Goal: Task Accomplishment & Management: Complete application form

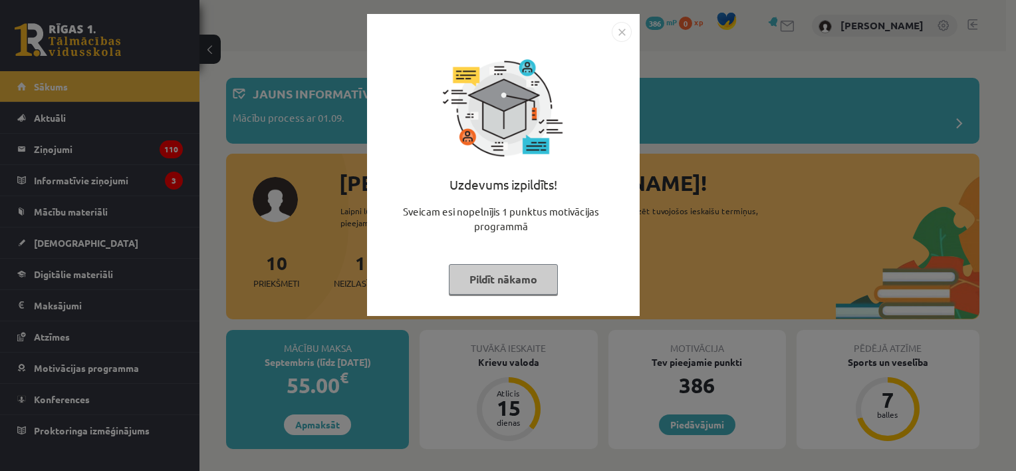
click at [626, 31] on img "Close" at bounding box center [622, 32] width 20 height 20
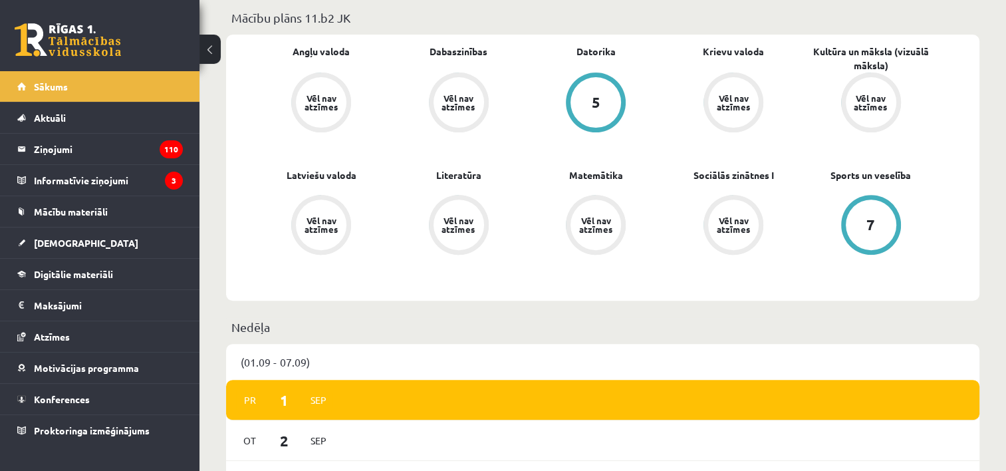
scroll to position [465, 0]
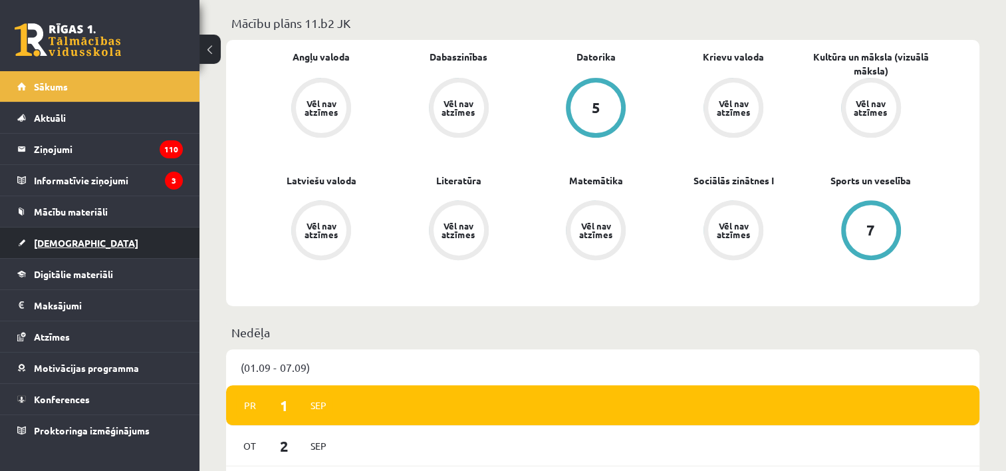
click at [77, 249] on link "[DEMOGRAPHIC_DATA]" at bounding box center [100, 242] width 166 height 31
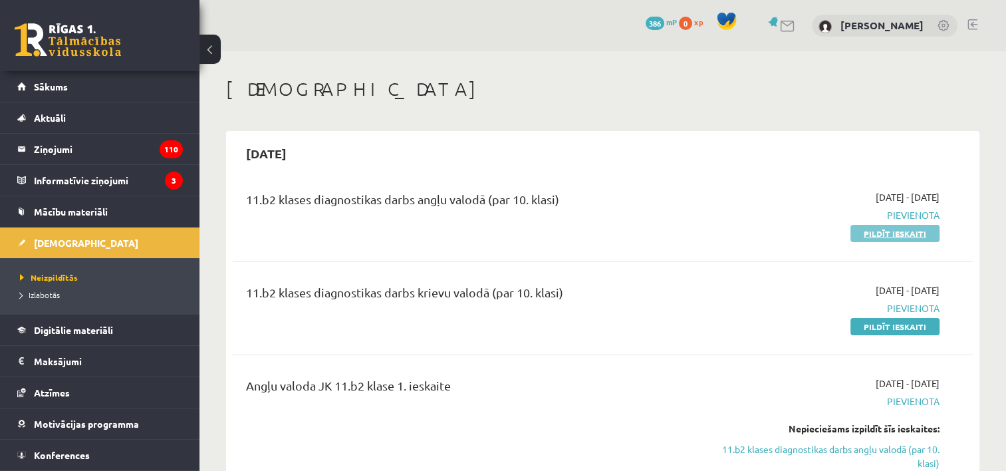
click at [864, 227] on link "Pildīt ieskaiti" at bounding box center [894, 233] width 89 height 17
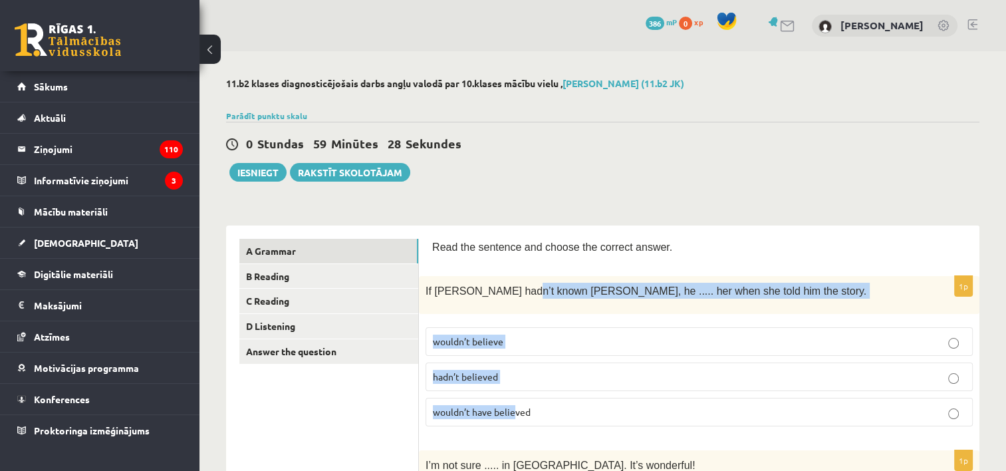
click at [516, 431] on div "1p If [PERSON_NAME] hadn’t known [PERSON_NAME], he ..... her when she told him …" at bounding box center [699, 356] width 560 height 160
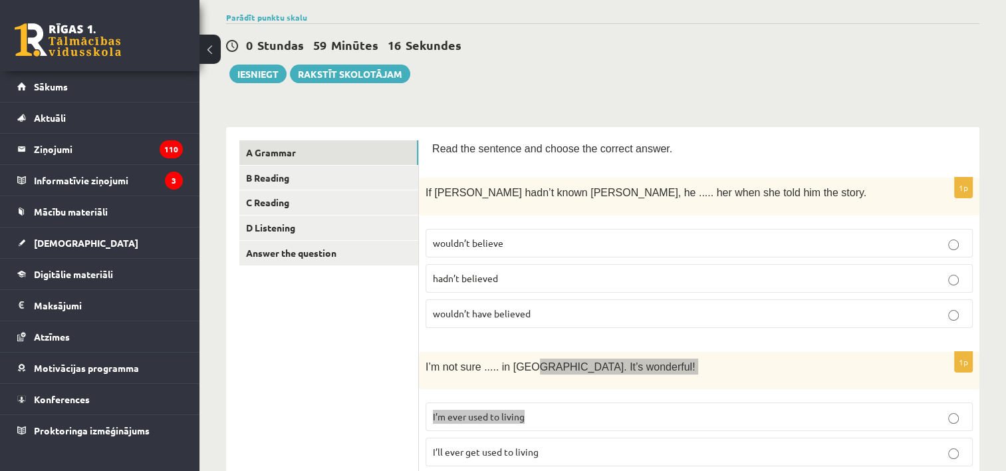
scroll to position [120, 0]
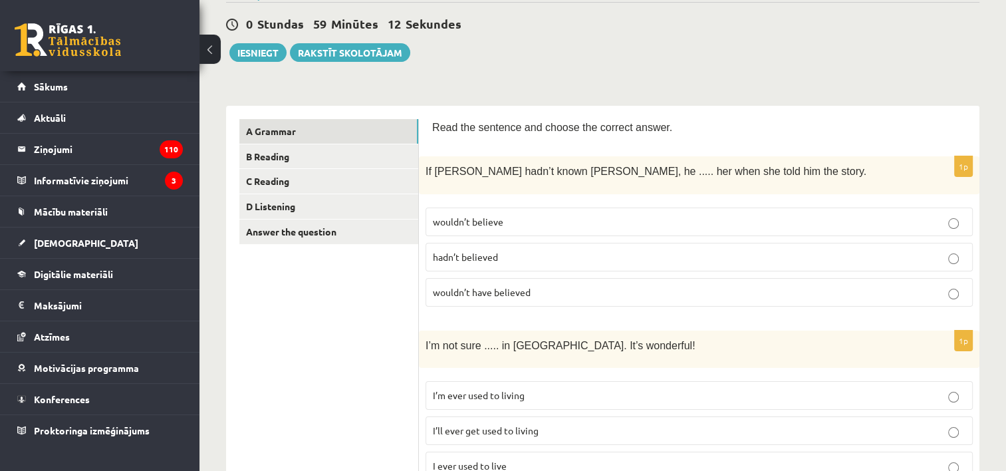
click at [495, 288] on span "wouldn’t have believed" at bounding box center [482, 292] width 98 height 12
click at [495, 215] on span "wouldn’t believe" at bounding box center [468, 221] width 70 height 12
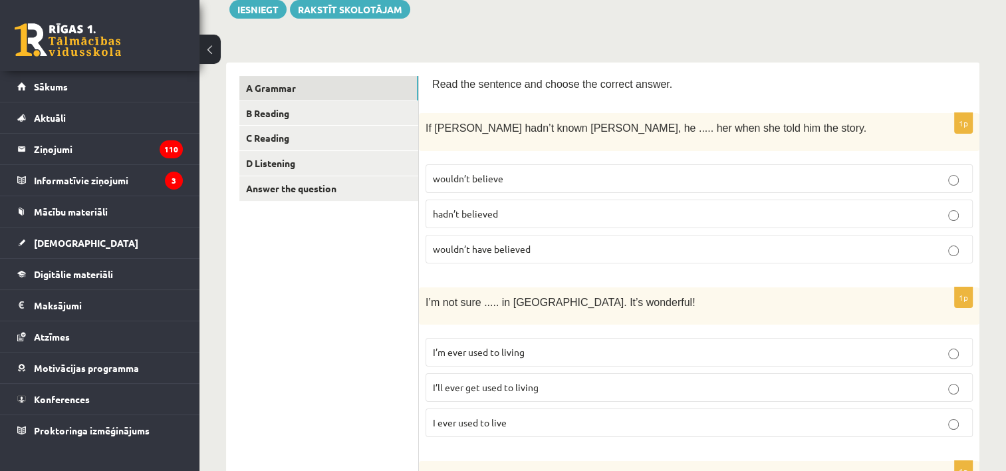
scroll to position [186, 0]
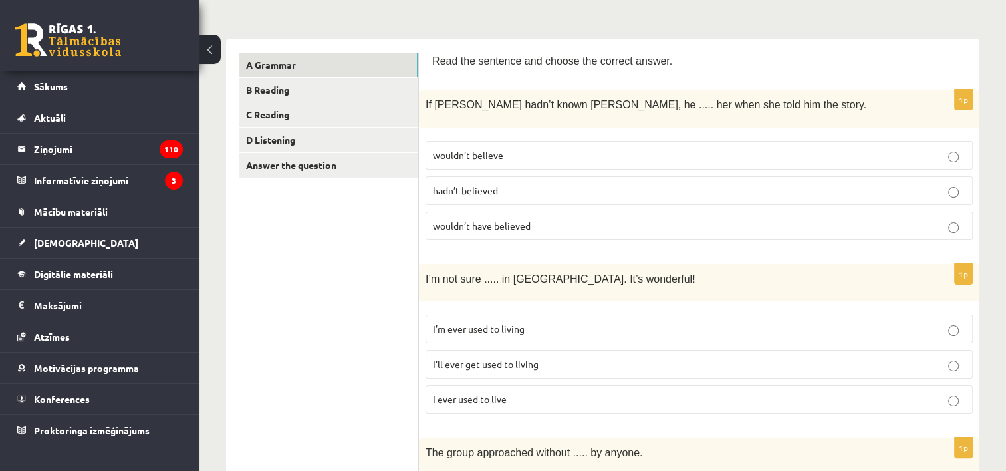
click at [550, 362] on p "I’ll ever get used to living" at bounding box center [699, 364] width 533 height 14
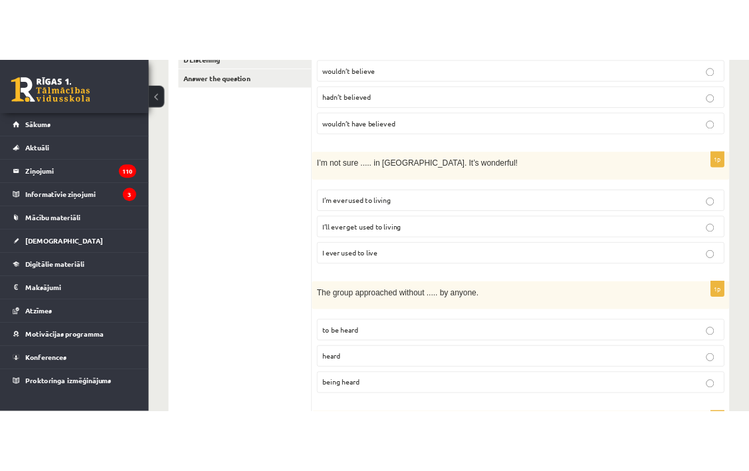
scroll to position [386, 0]
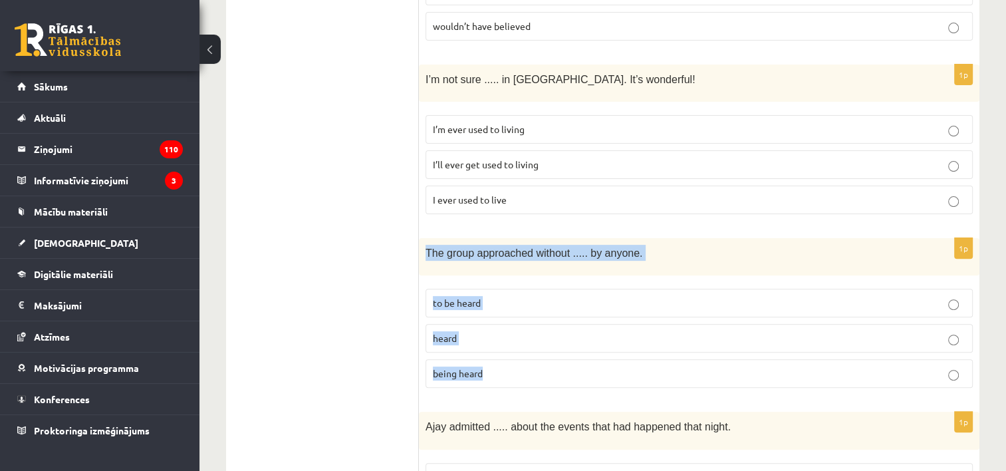
drag, startPoint x: 426, startPoint y: 247, endPoint x: 499, endPoint y: 354, distance: 129.6
click at [499, 354] on div "1p The group approached without ..... by anyone. to be heard heard being heard" at bounding box center [699, 318] width 560 height 160
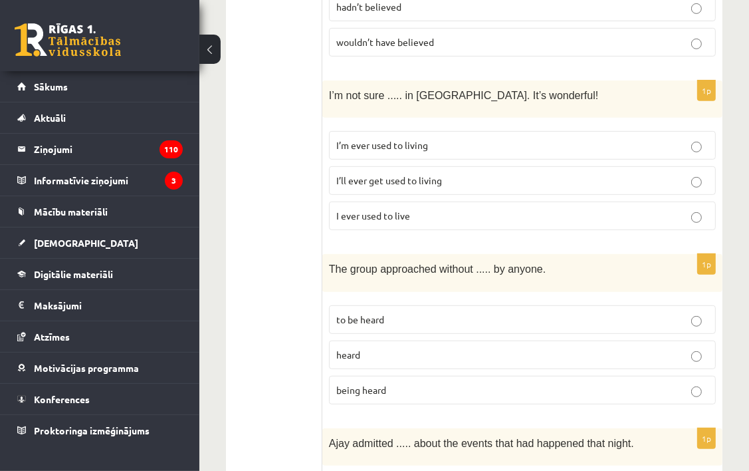
click at [430, 376] on label "being heard" at bounding box center [522, 390] width 387 height 29
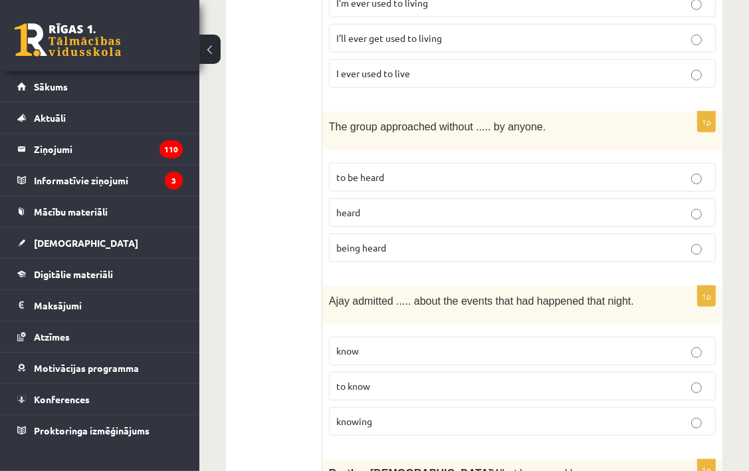
scroll to position [585, 0]
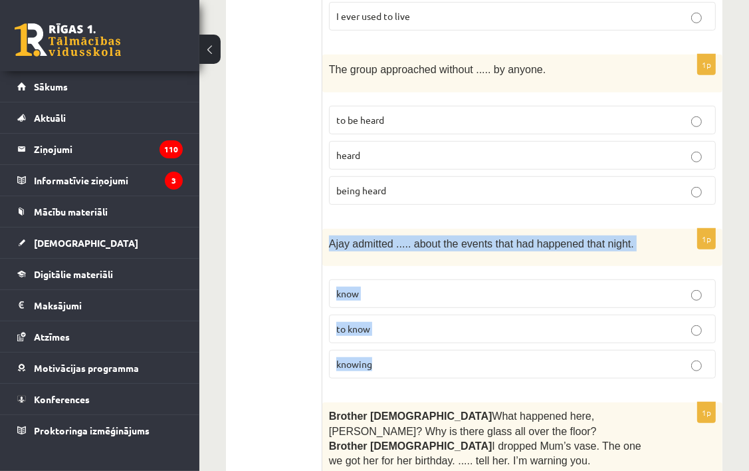
drag, startPoint x: 324, startPoint y: 218, endPoint x: 476, endPoint y: 357, distance: 205.6
click at [476, 357] on div "1p [PERSON_NAME] admitted ..... about the events that had happened that night. …" at bounding box center [522, 309] width 400 height 160
click at [495, 242] on div "1p [PERSON_NAME] admitted ..... about the events that had happened that night. …" at bounding box center [522, 309] width 400 height 160
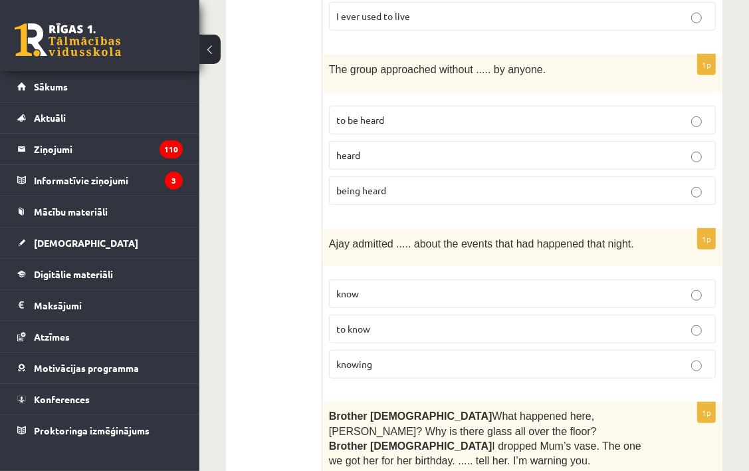
click at [400, 350] on label "knowing" at bounding box center [522, 364] width 387 height 29
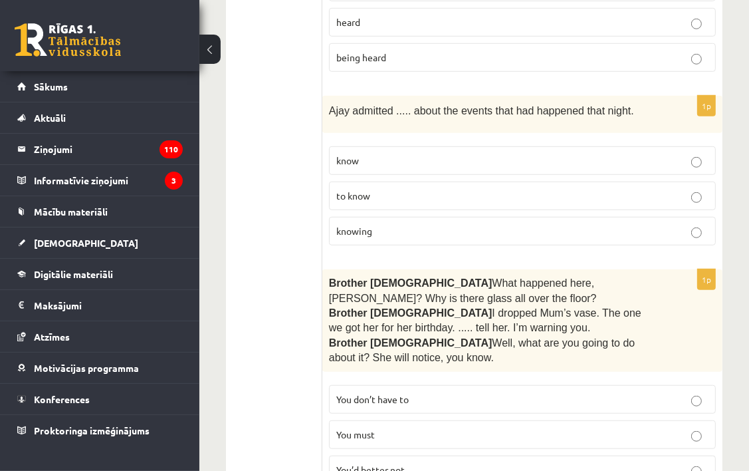
scroll to position [785, 0]
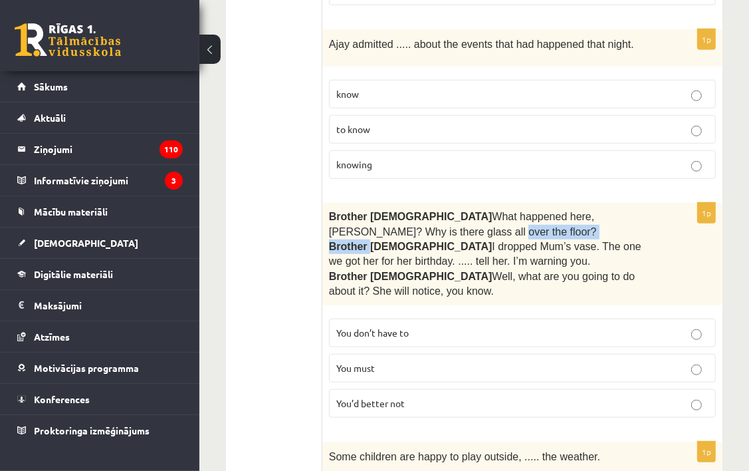
drag, startPoint x: 328, startPoint y: 199, endPoint x: 370, endPoint y: 229, distance: 51.5
click at [370, 229] on div "Brother [DEMOGRAPHIC_DATA]  What happened here, [PERSON_NAME]? Why is there gla…" at bounding box center [522, 254] width 400 height 102
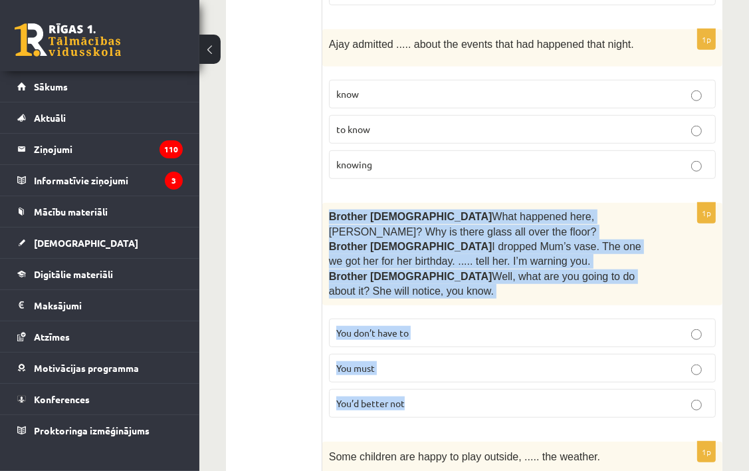
drag, startPoint x: 370, startPoint y: 229, endPoint x: 497, endPoint y: 390, distance: 205.5
click at [609, 243] on p "Brother [DEMOGRAPHIC_DATA]  I dropped Mum’s vase. The one we got her for her bi…" at bounding box center [489, 254] width 320 height 30
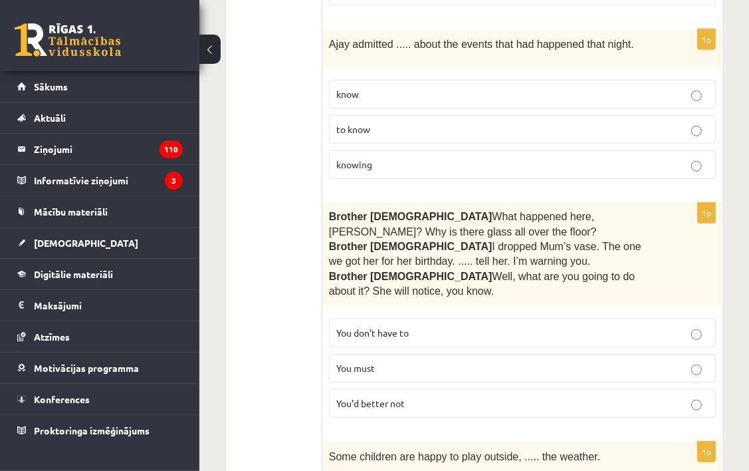
click at [543, 396] on p "You’d better not" at bounding box center [522, 403] width 372 height 14
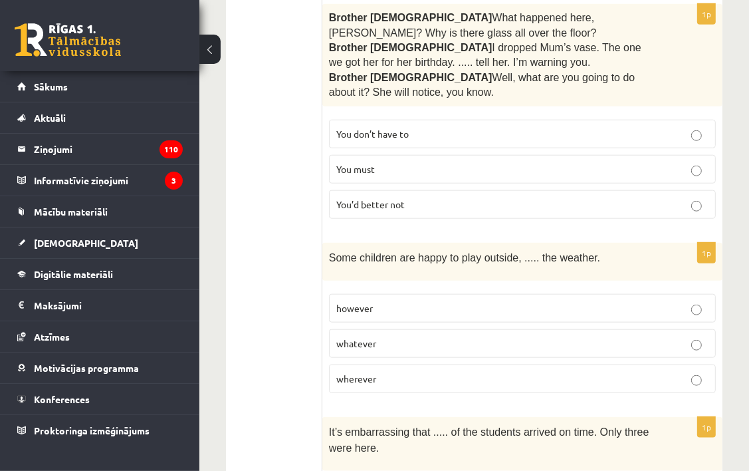
scroll to position [984, 0]
click at [372, 336] on span "whatever" at bounding box center [356, 342] width 40 height 12
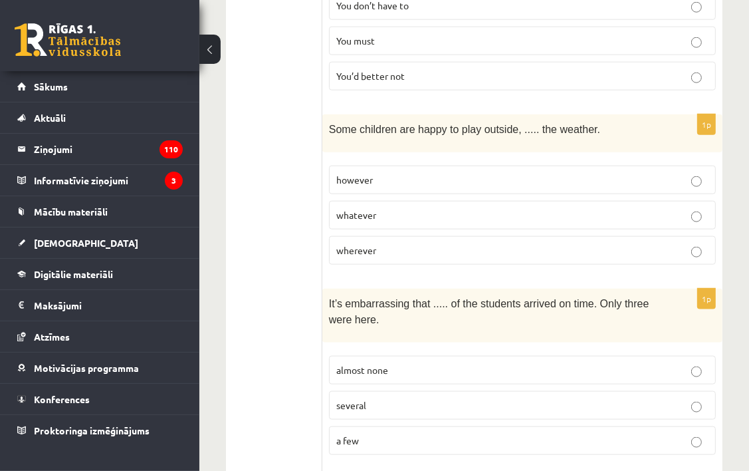
scroll to position [1183, 0]
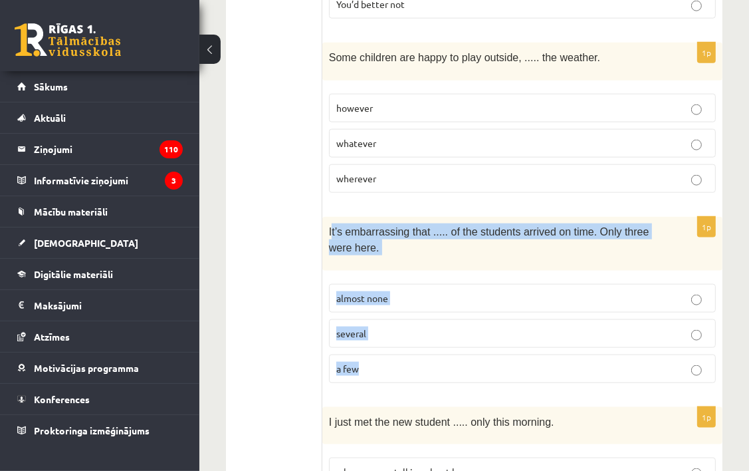
drag, startPoint x: 331, startPoint y: 207, endPoint x: 396, endPoint y: 336, distance: 144.2
click at [396, 336] on div "1p It’s embarrassing that ..... of the students arrived on time. Only three wer…" at bounding box center [522, 305] width 400 height 177
click at [435, 233] on div "It’s embarrassing that ..... of the students arrived on time. Only three were h…" at bounding box center [522, 244] width 400 height 54
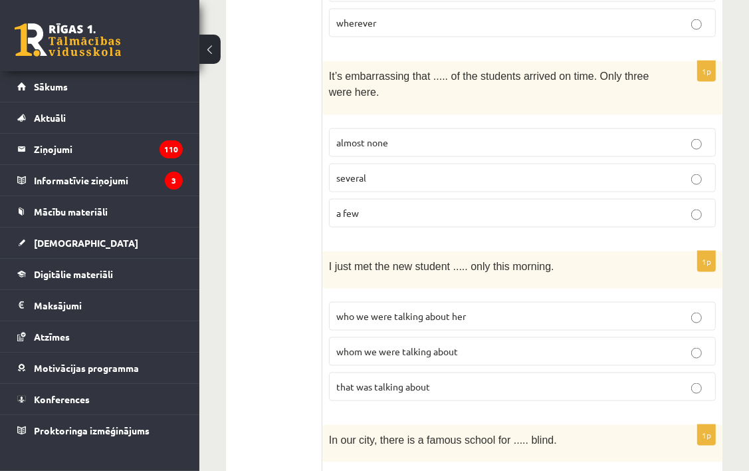
scroll to position [1316, 0]
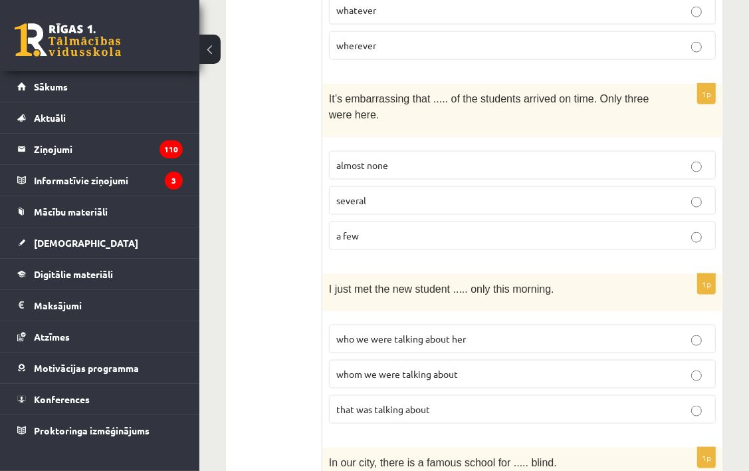
click at [584, 158] on p "almost none" at bounding box center [522, 165] width 372 height 14
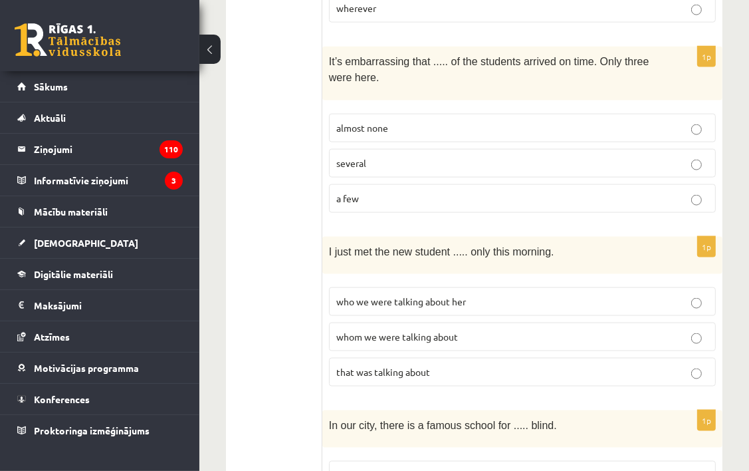
scroll to position [1383, 0]
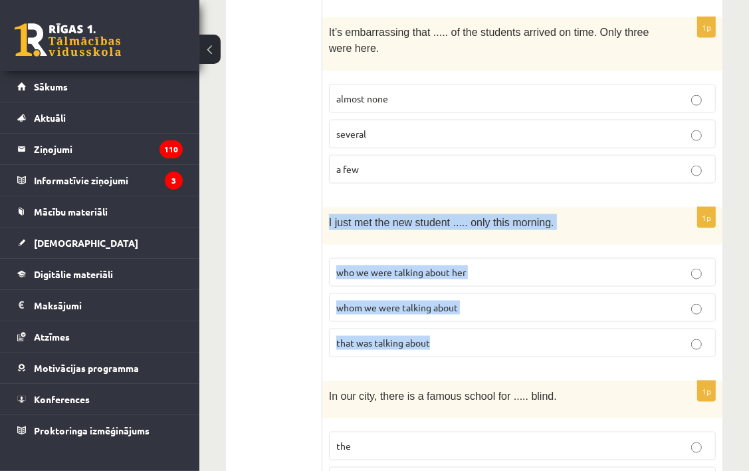
drag, startPoint x: 326, startPoint y: 189, endPoint x: 460, endPoint y: 310, distance: 180.8
click at [460, 310] on div "1p I just met the new student ..... only this morning. who we were talking abou…" at bounding box center [522, 287] width 400 height 160
click at [468, 214] on p "I just met the new student ..... only this morning." at bounding box center [489, 222] width 320 height 16
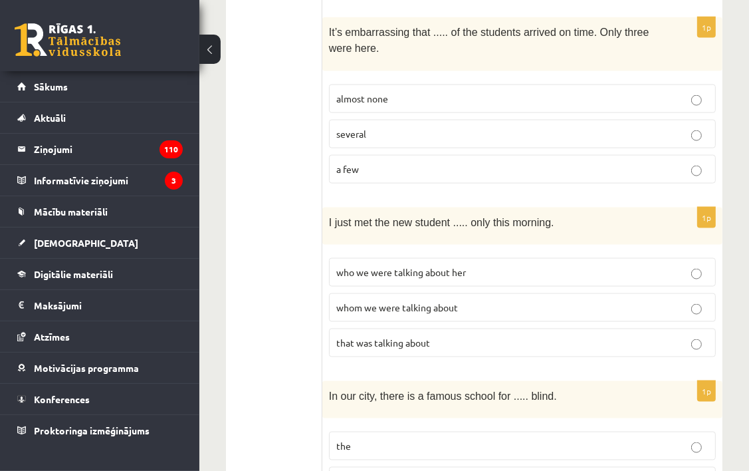
click at [453, 290] on fieldset "who we were talking about her whom we were talking about that was talking about" at bounding box center [522, 306] width 387 height 110
click at [452, 293] on label "whom we were talking about" at bounding box center [522, 307] width 387 height 29
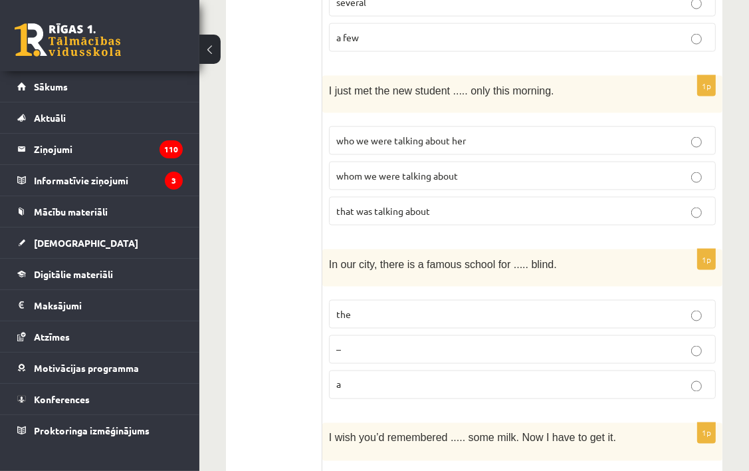
scroll to position [1516, 0]
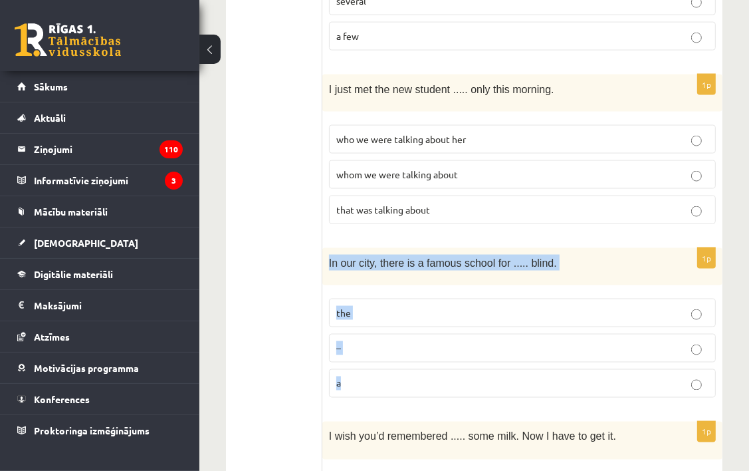
drag, startPoint x: 324, startPoint y: 226, endPoint x: 402, endPoint y: 351, distance: 147.2
click at [402, 351] on div "1p In our city, there is a famous school for ..... blind. the – a" at bounding box center [522, 328] width 400 height 160
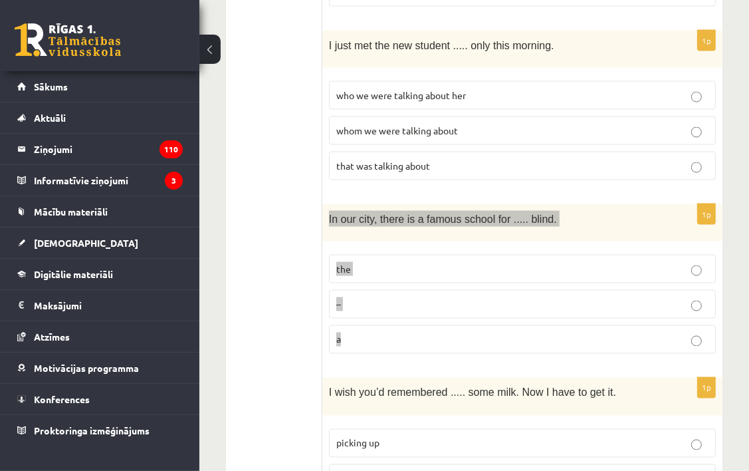
scroll to position [1582, 0]
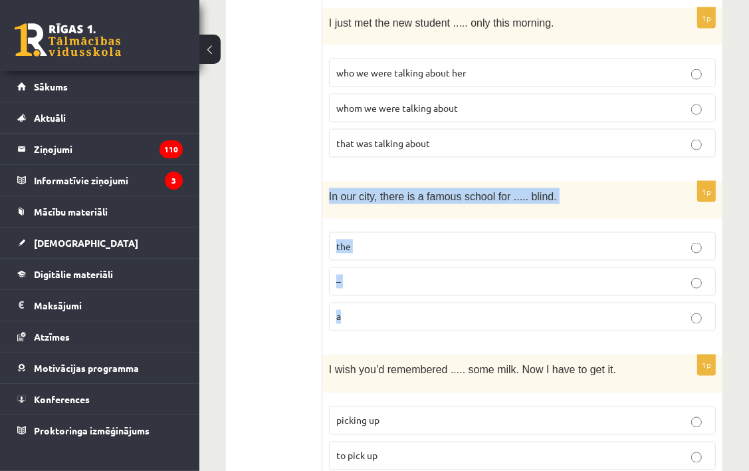
click at [443, 239] on p "the" at bounding box center [522, 246] width 372 height 14
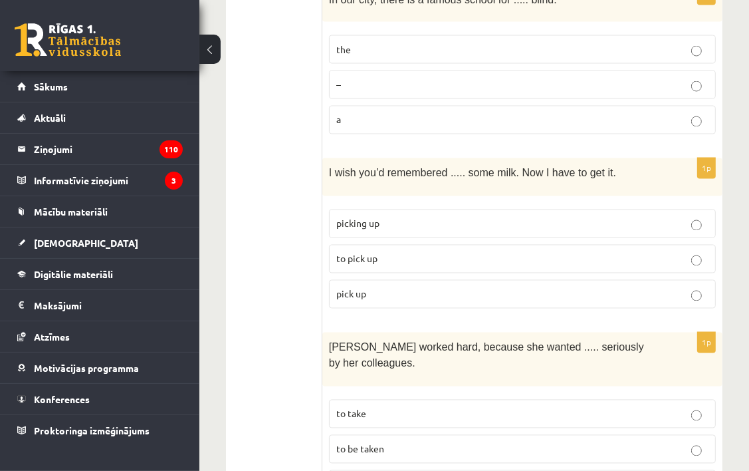
scroll to position [1782, 0]
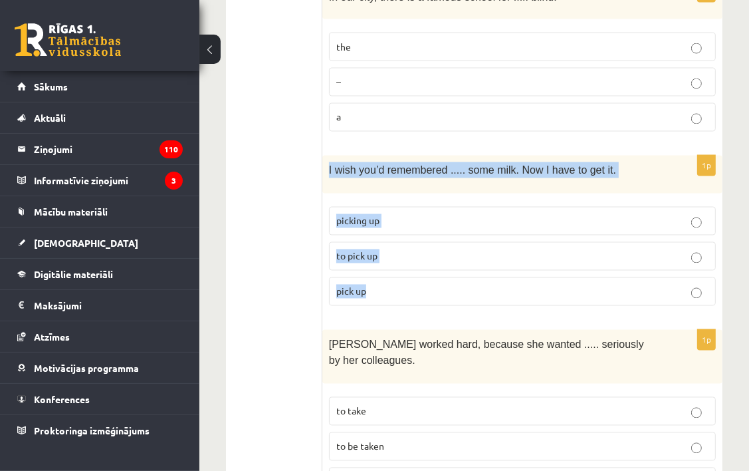
drag, startPoint x: 330, startPoint y: 140, endPoint x: 412, endPoint y: 245, distance: 133.1
click at [412, 245] on div "1p I wish you’d remembered ..... some milk. Now I have to get it. picking up to…" at bounding box center [522, 236] width 400 height 160
click at [437, 162] on div "1p I wish you’d remembered ..... some milk. Now I have to get it. picking up to…" at bounding box center [522, 236] width 400 height 160
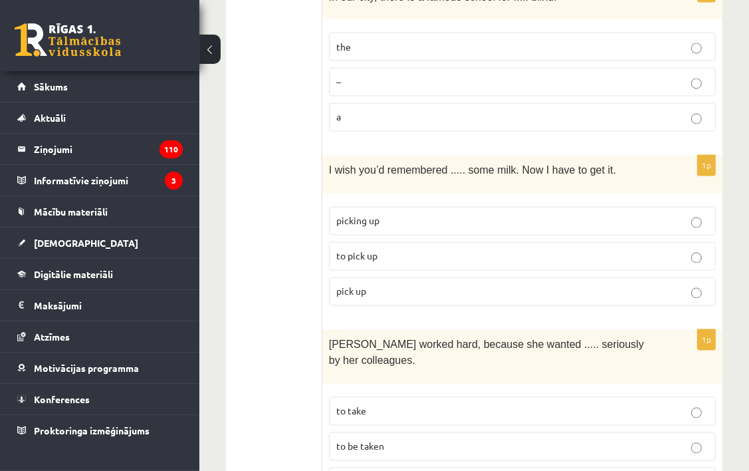
click at [424, 249] on p "to pick up" at bounding box center [522, 256] width 372 height 14
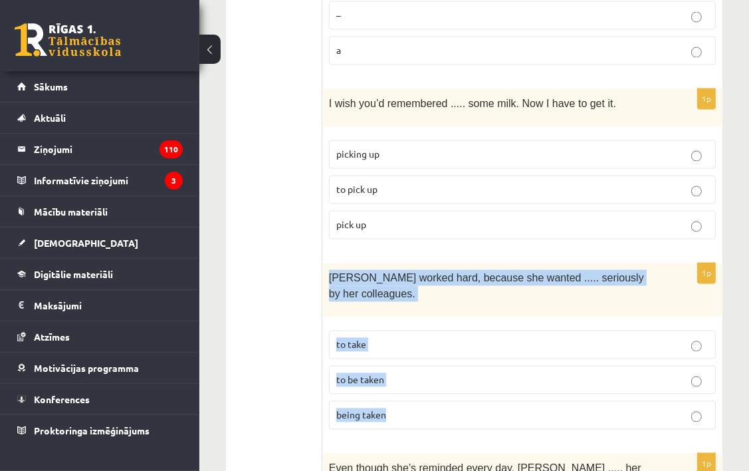
drag, startPoint x: 327, startPoint y: 242, endPoint x: 437, endPoint y: 349, distance: 153.3
click at [437, 349] on div "1p [PERSON_NAME] worked hard, because she wanted ..... seriously by her colleag…" at bounding box center [522, 351] width 400 height 177
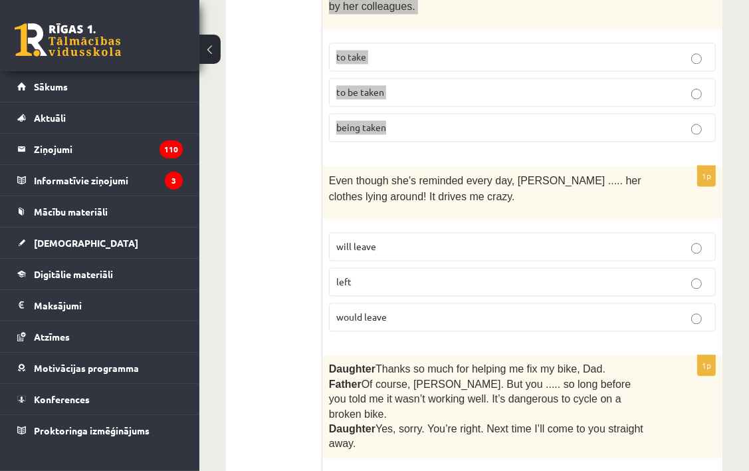
scroll to position [2181, 0]
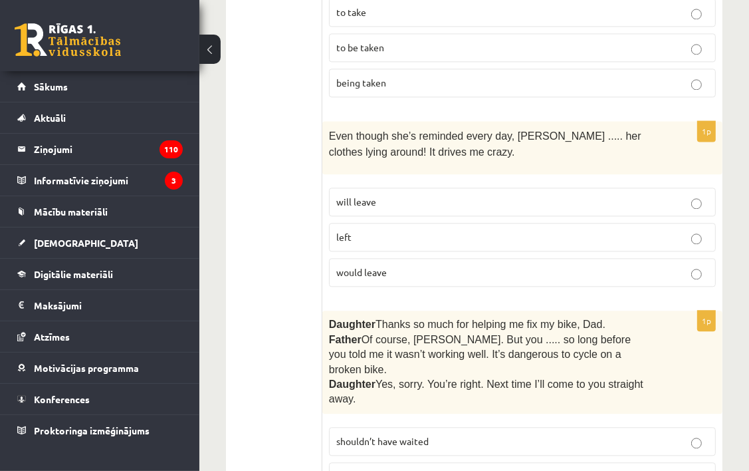
click at [326, 121] on div "Even though she’s reminded every day, [PERSON_NAME] ..... her clothes lying aro…" at bounding box center [522, 148] width 400 height 54
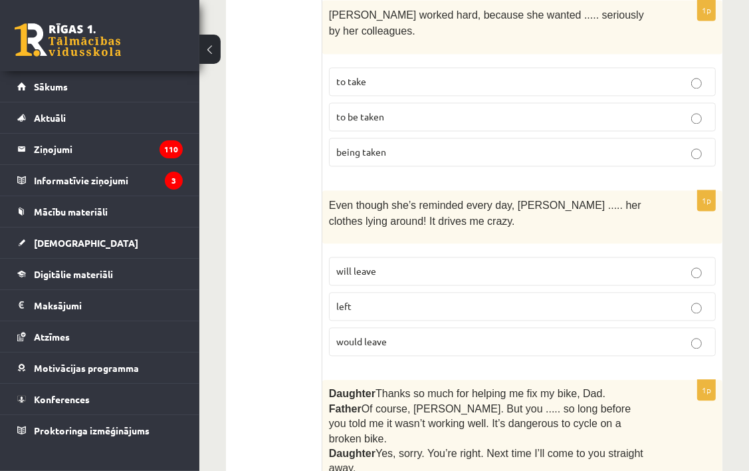
scroll to position [2048, 0]
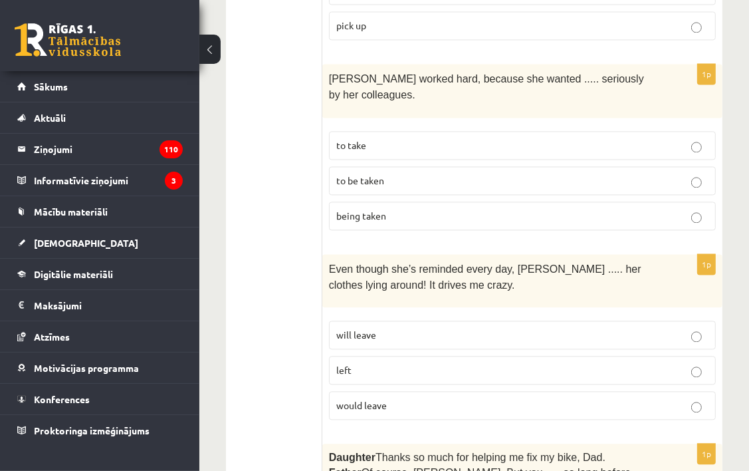
click at [443, 174] on p "to be taken" at bounding box center [522, 181] width 372 height 14
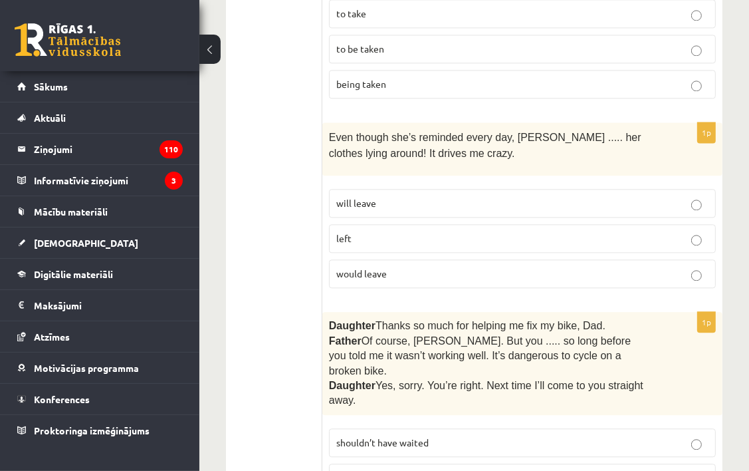
scroll to position [2181, 0]
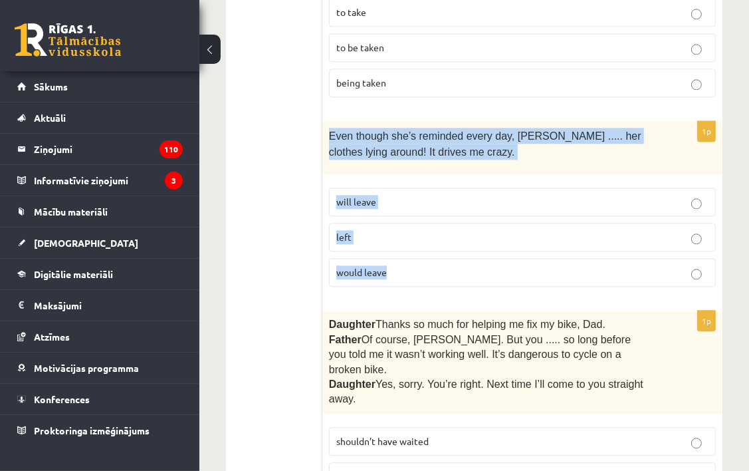
drag, startPoint x: 328, startPoint y: 78, endPoint x: 402, endPoint y: 207, distance: 148.9
click at [402, 207] on div "1p Even though she’s reminded every day, [PERSON_NAME] ..... her clothes lying …" at bounding box center [522, 209] width 400 height 177
click at [441, 181] on fieldset "will leave left would leave" at bounding box center [522, 236] width 387 height 110
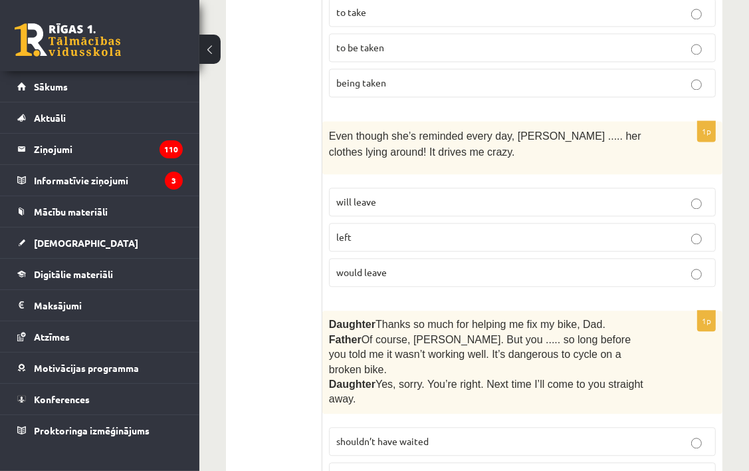
click at [474, 195] on p "will leave" at bounding box center [522, 202] width 372 height 14
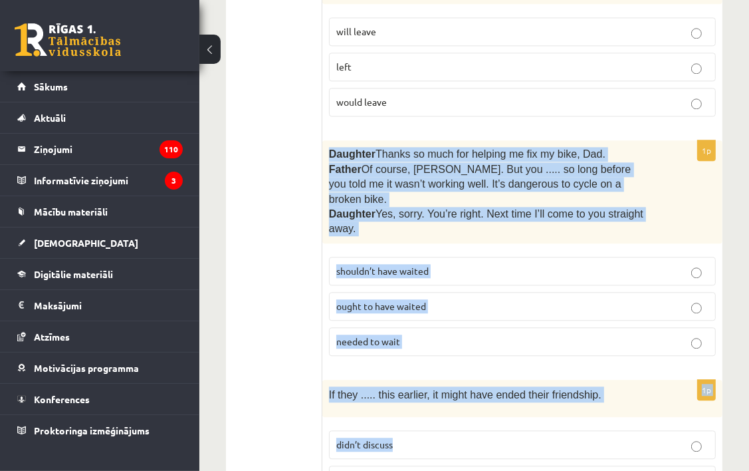
scroll to position [2380, 0]
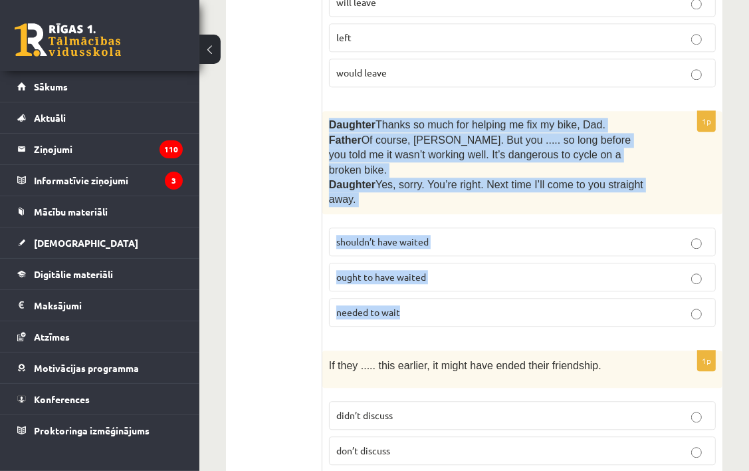
drag, startPoint x: 329, startPoint y: 266, endPoint x: 467, endPoint y: 243, distance: 140.2
click at [467, 243] on div "1p Daughter  Thanks so much for helping me fix my bike, Dad. Father  Of course,…" at bounding box center [522, 223] width 400 height 225
click at [526, 221] on fieldset "shouldn’t have waited ought to have waited needed to wait" at bounding box center [522, 276] width 387 height 110
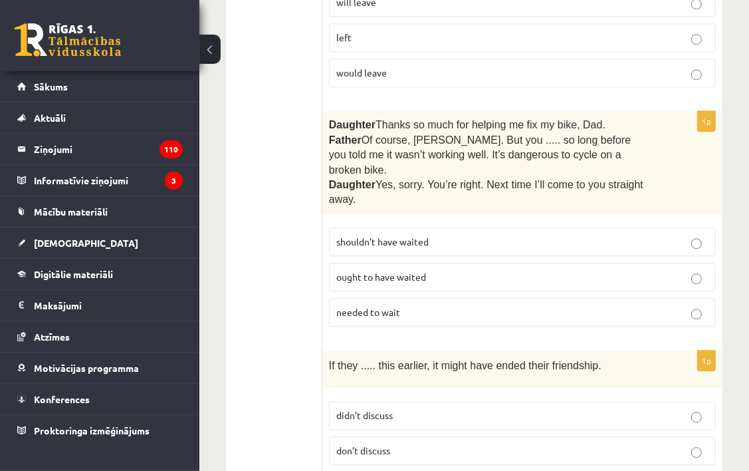
click at [471, 227] on label "shouldn’t have waited" at bounding box center [522, 241] width 387 height 29
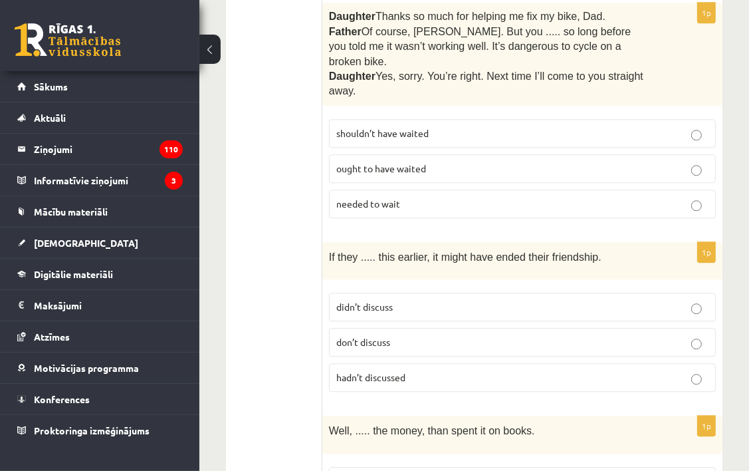
scroll to position [2513, 0]
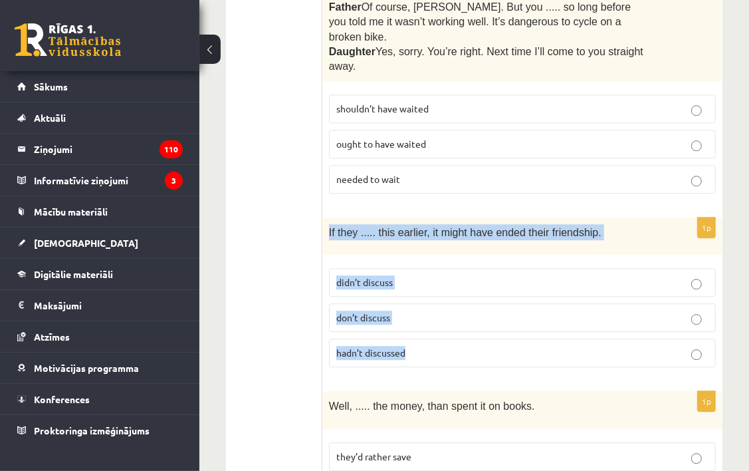
drag, startPoint x: 330, startPoint y: 162, endPoint x: 458, endPoint y: 277, distance: 171.8
click at [458, 277] on div "1p If they ..... this earlier, it might have ended their friendship. didn’t dis…" at bounding box center [522, 297] width 400 height 160
click at [466, 268] on label "didn’t discuss" at bounding box center [522, 282] width 387 height 29
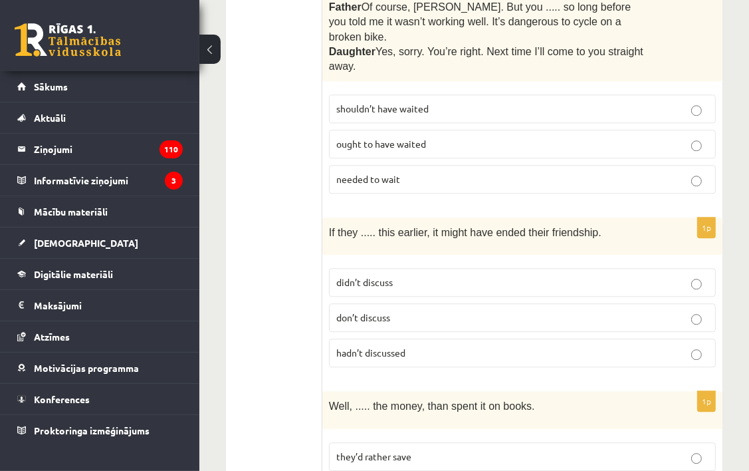
click at [470, 217] on div "1p If they ..... this earlier, it might have ended their friendship. didn’t dis…" at bounding box center [522, 297] width 400 height 160
click at [462, 346] on p "hadn’t discussed" at bounding box center [522, 353] width 372 height 14
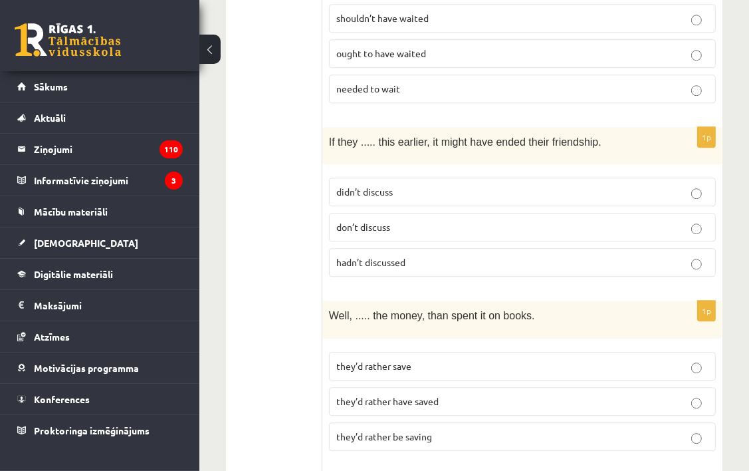
scroll to position [2646, 0]
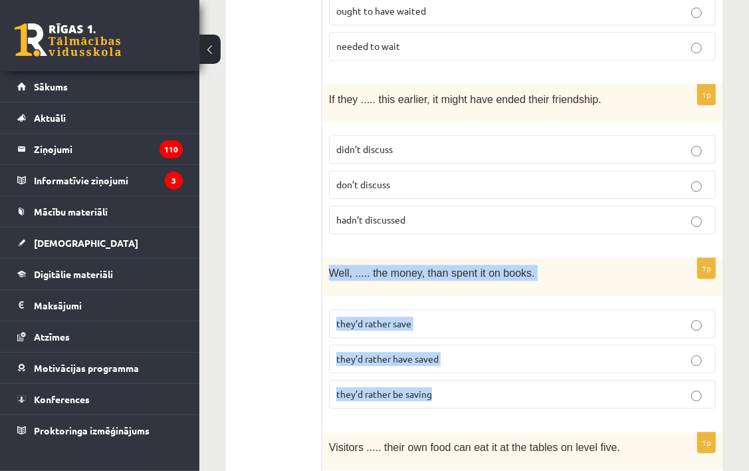
drag, startPoint x: 348, startPoint y: 199, endPoint x: 454, endPoint y: 305, distance: 150.0
click at [454, 305] on div "1p Well, ..... the money, than spent it on books. they’d rather save they’d rat…" at bounding box center [522, 338] width 400 height 160
click at [576, 352] on p "they’d rather have saved" at bounding box center [522, 359] width 372 height 14
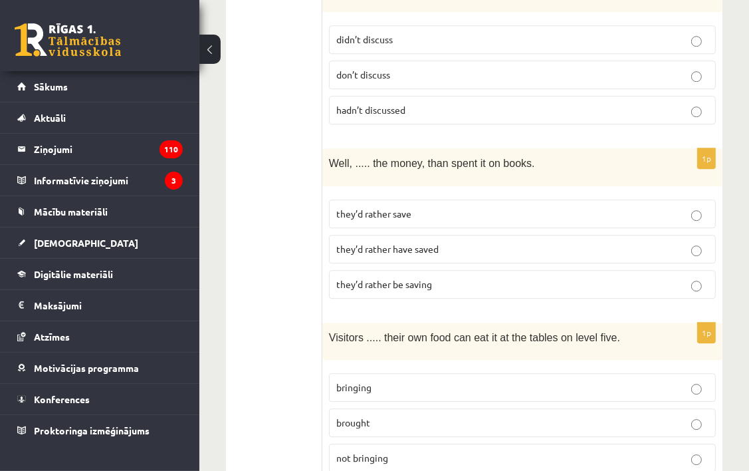
scroll to position [2779, 0]
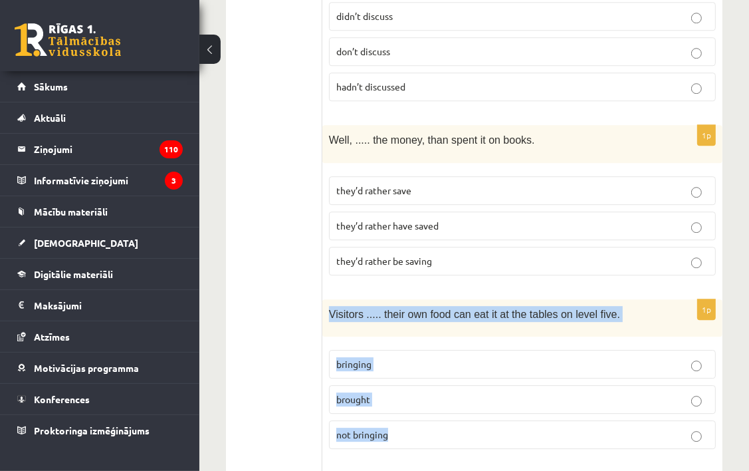
drag, startPoint x: 328, startPoint y: 233, endPoint x: 447, endPoint y: 363, distance: 176.5
click at [447, 363] on div "1p Visitors ..... their own food can eat it at the tables on level five. bringi…" at bounding box center [522, 379] width 400 height 160
click at [449, 299] on div "Visitors ..... their own food can eat it at the tables on level five." at bounding box center [522, 317] width 400 height 37
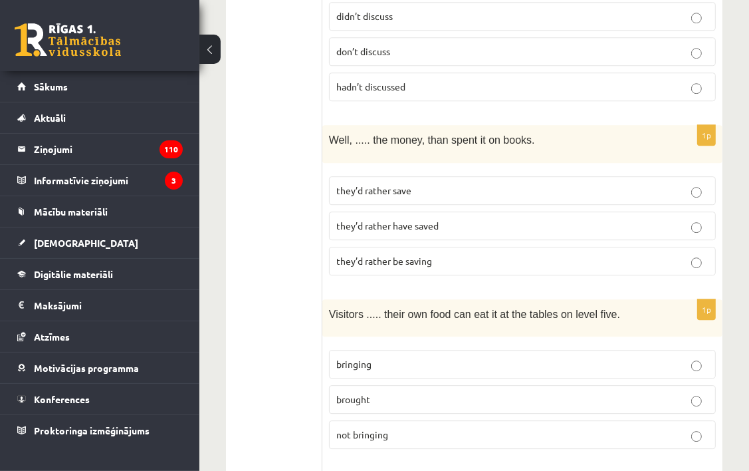
click at [516, 357] on p "bringing" at bounding box center [522, 364] width 372 height 14
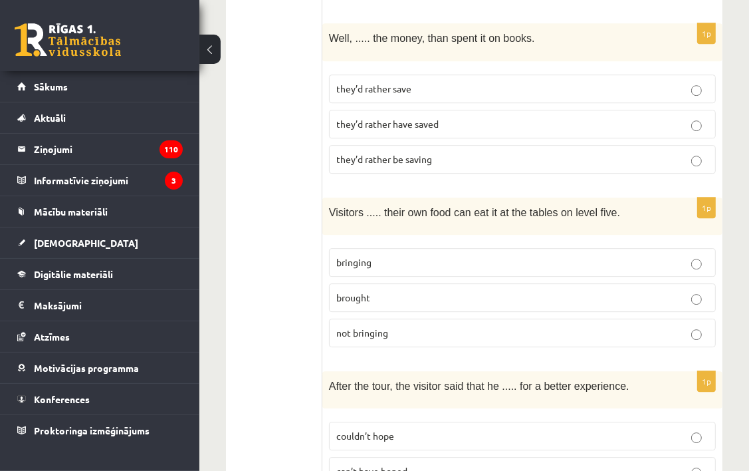
scroll to position [2912, 0]
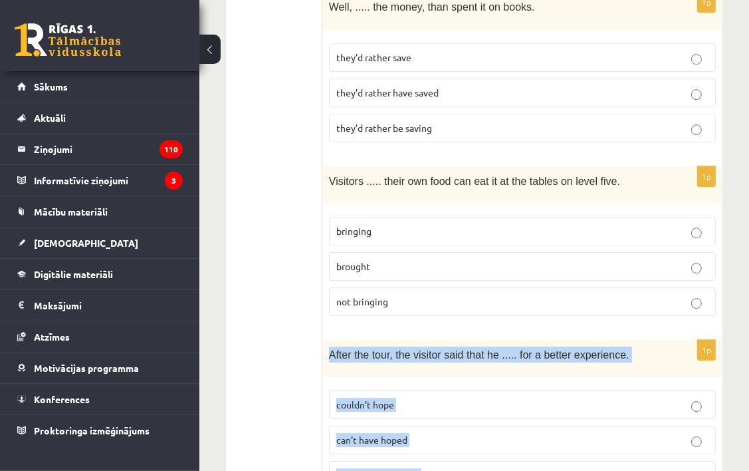
drag, startPoint x: 328, startPoint y: 279, endPoint x: 449, endPoint y: 404, distance: 174.4
click at [449, 404] on div "1p After the tour, the visitor said that he ..... for a better experience. coul…" at bounding box center [522, 420] width 400 height 160
click at [505, 340] on div "After the tour, the visitor said that he ..... for a better experience." at bounding box center [522, 358] width 400 height 37
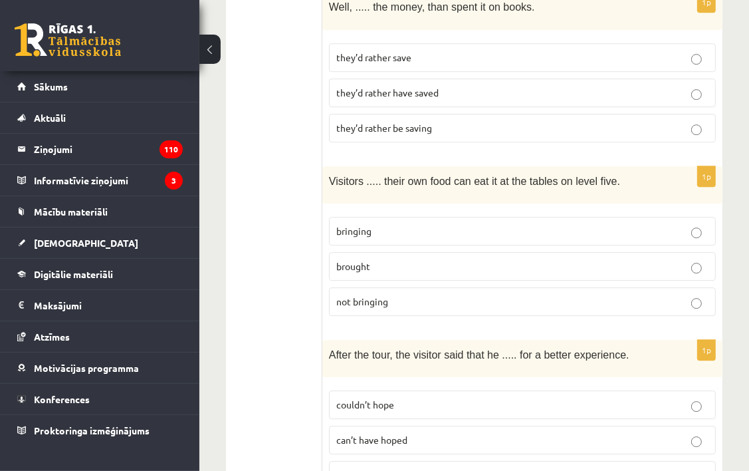
click at [420, 461] on label "couldn’t have hoped" at bounding box center [522, 475] width 387 height 29
drag, startPoint x: 420, startPoint y: 385, endPoint x: 398, endPoint y: 390, distance: 22.4
click at [398, 469] on span "couldn’t have hoped" at bounding box center [378, 475] width 85 height 12
drag, startPoint x: 398, startPoint y: 390, endPoint x: 434, endPoint y: 391, distance: 36.6
click at [436, 468] on p "couldn’t have hoped" at bounding box center [522, 475] width 372 height 14
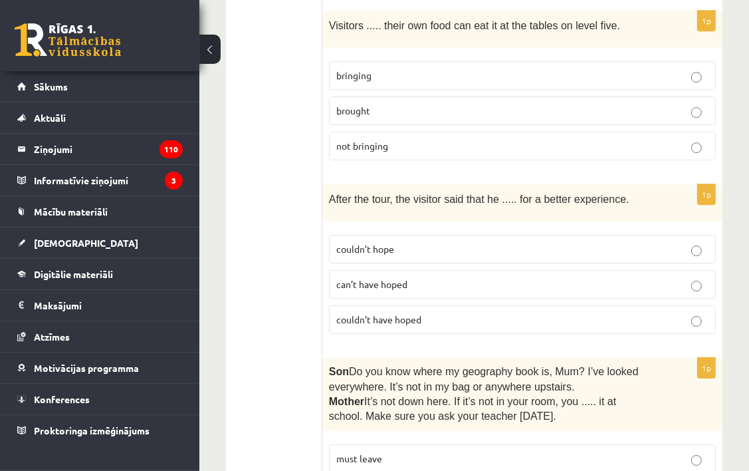
scroll to position [3112, 0]
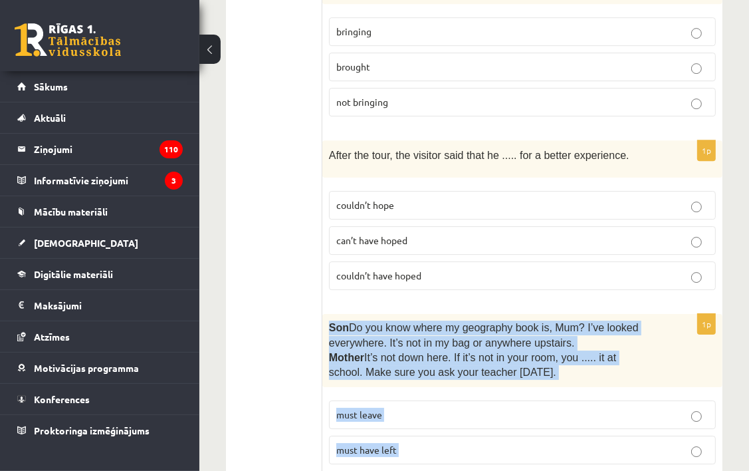
drag, startPoint x: 330, startPoint y: 246, endPoint x: 404, endPoint y: 393, distance: 164.4
click at [404, 393] on div "1p Son  Do you know where my geography book is, Mum? I’ve looked everywhere. It…" at bounding box center [522, 412] width 400 height 196
click at [452, 352] on span "It’s not down here. If it’s not in your room, you ..... it at school. Make sure…" at bounding box center [472, 365] width 287 height 26
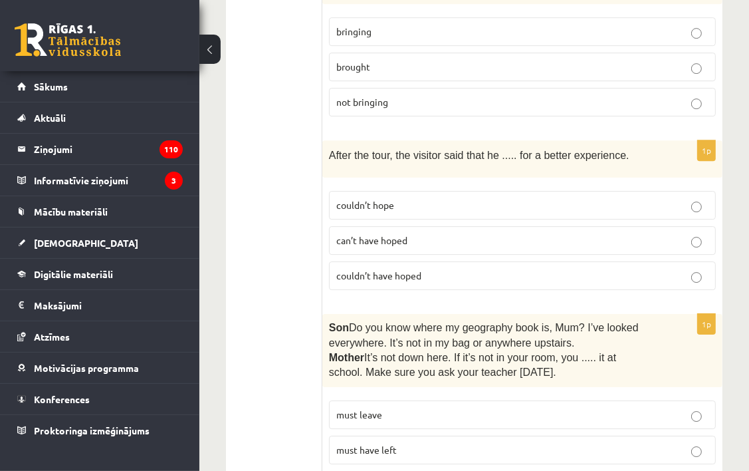
click at [409, 443] on p "must have left" at bounding box center [522, 450] width 372 height 14
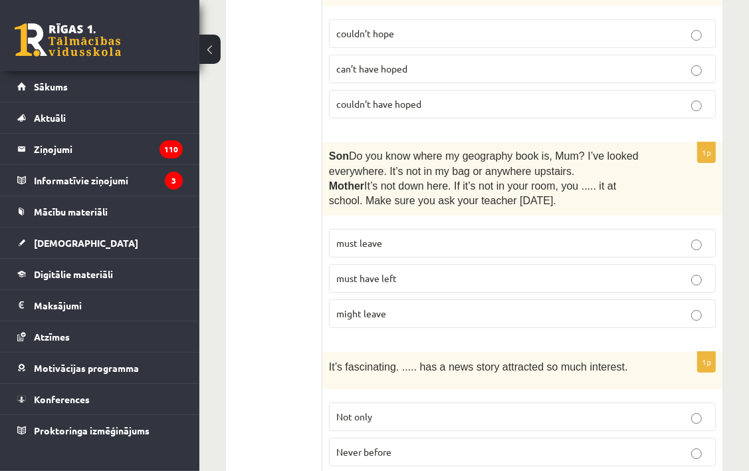
scroll to position [3311, 0]
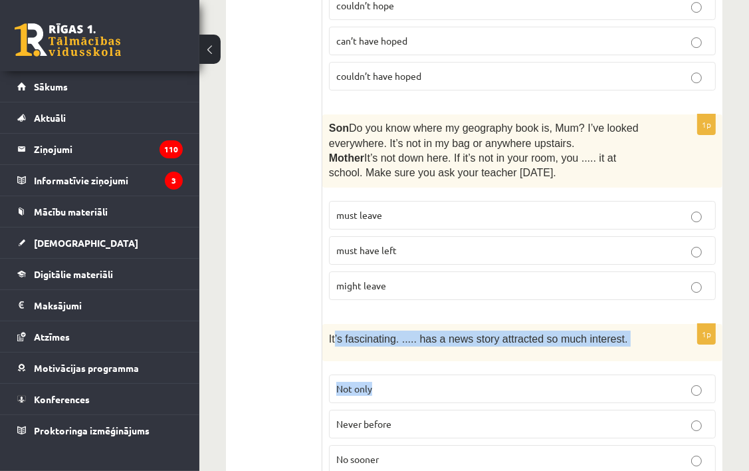
drag, startPoint x: 338, startPoint y: 265, endPoint x: 393, endPoint y: 310, distance: 71.3
click at [393, 324] on div "1p It’s fascinating. ..... has a news story attracted so much interest. Not onl…" at bounding box center [522, 404] width 400 height 160
drag, startPoint x: 393, startPoint y: 310, endPoint x: 405, endPoint y: 367, distance: 57.8
click at [405, 367] on div "1p It’s fascinating. ..... has a news story attracted so much interest. Not onl…" at bounding box center [522, 404] width 400 height 160
click at [491, 417] on p "Never before" at bounding box center [522, 424] width 372 height 14
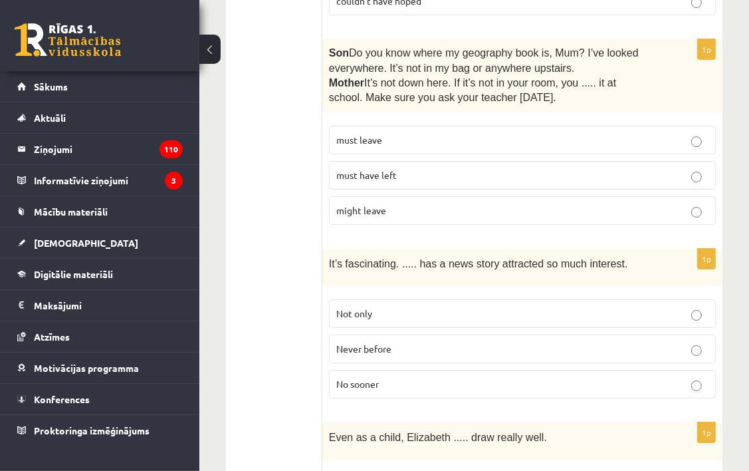
scroll to position [3454, 0]
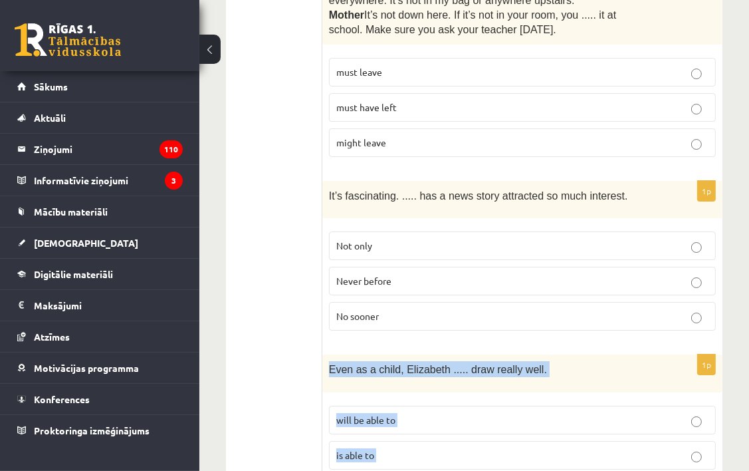
drag, startPoint x: 329, startPoint y: 289, endPoint x: 384, endPoint y: 408, distance: 131.5
click at [384, 408] on div "1p Even as a child, [PERSON_NAME] ..... draw really well. will be able to is ab…" at bounding box center [522, 434] width 400 height 160
click at [457, 354] on div "Even as a child, Elizabeth ..... draw really well." at bounding box center [522, 372] width 400 height 37
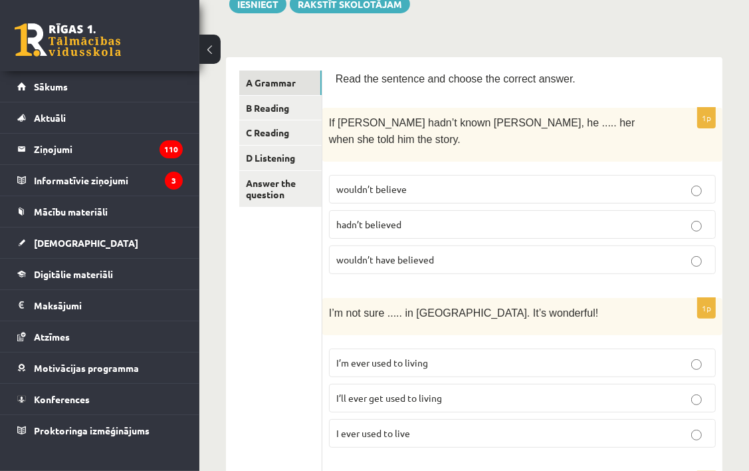
scroll to position [63, 0]
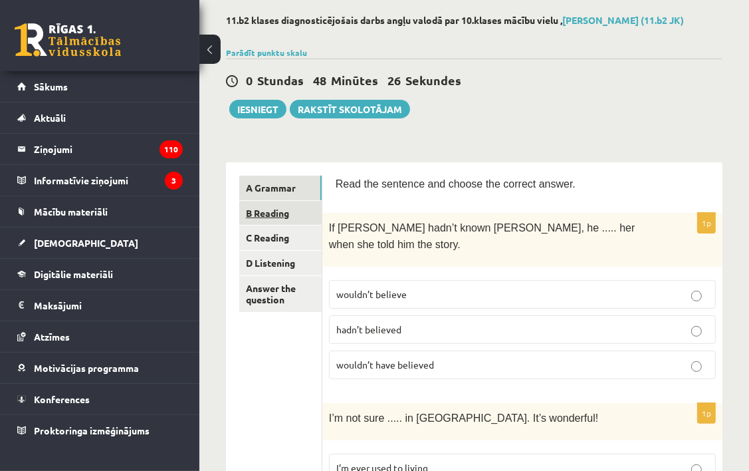
click at [268, 213] on link "B Reading" at bounding box center [280, 213] width 82 height 25
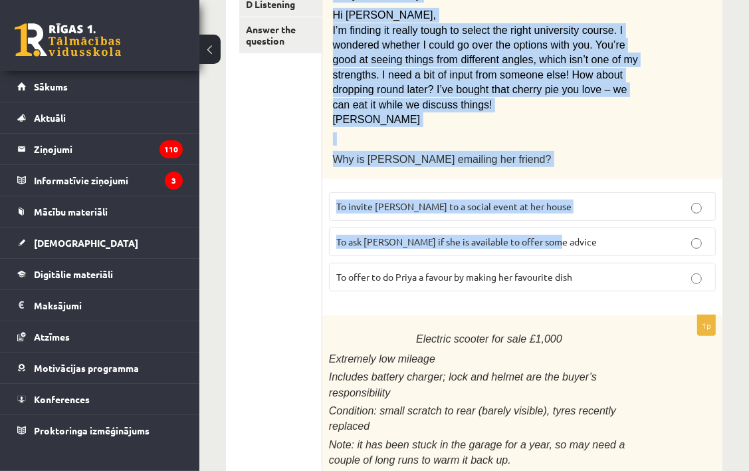
scroll to position [329, 0]
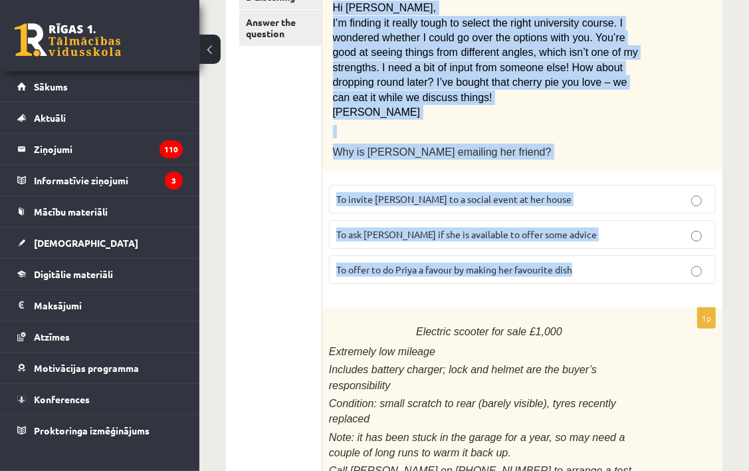
drag, startPoint x: 335, startPoint y: 51, endPoint x: 588, endPoint y: 267, distance: 333.0
click at [582, 286] on div "1p From: [PERSON_NAME] To: Priya Subject: University Hi Priya, I’m finding it r…" at bounding box center [522, 121] width 400 height 348
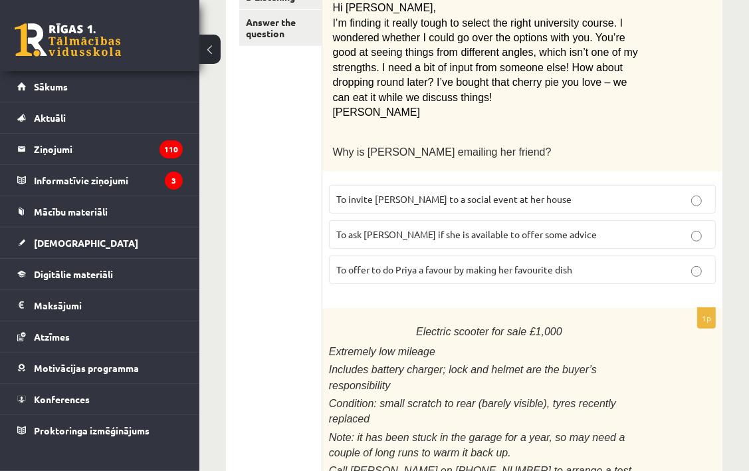
click at [503, 238] on label "To ask [PERSON_NAME] if she is available to offer some advice" at bounding box center [522, 234] width 387 height 29
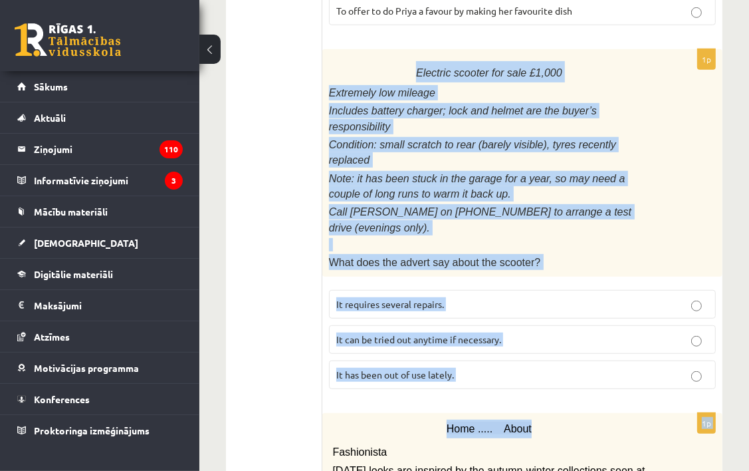
scroll to position [595, 0]
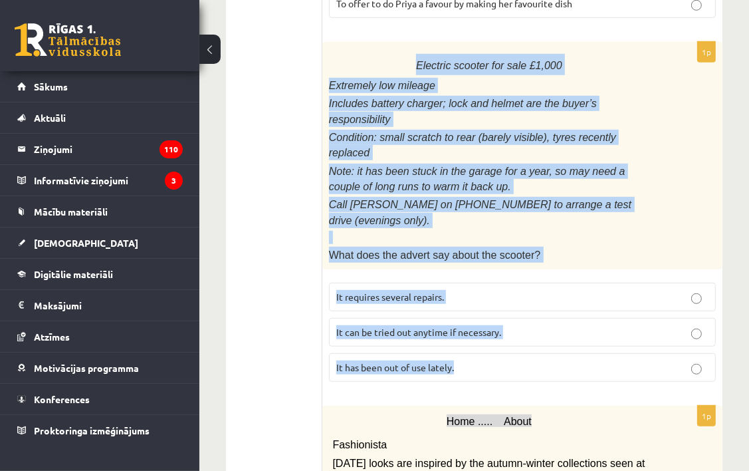
drag, startPoint x: 344, startPoint y: 184, endPoint x: 600, endPoint y: 320, distance: 290.0
click at [600, 322] on div "1p Electric scooter for sale £1,000 Extremely low mileage Includes battery char…" at bounding box center [522, 217] width 400 height 350
click at [618, 216] on div "1p Electric scooter for sale £1,000 Extremely low mileage Includes battery char…" at bounding box center [522, 217] width 400 height 350
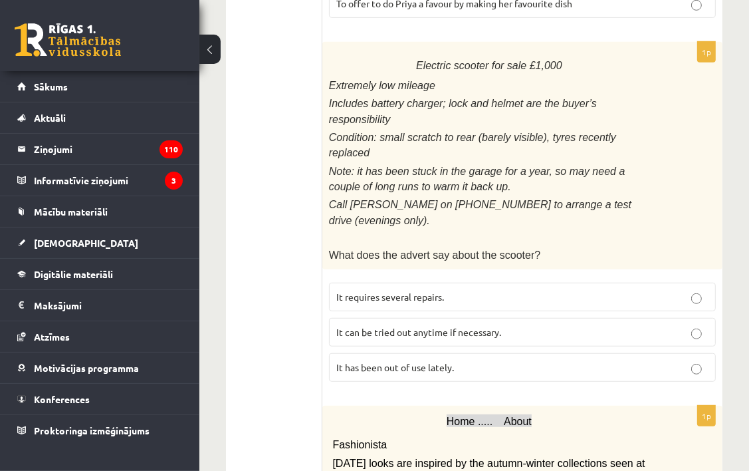
click at [558, 360] on p "It has been out of use lately." at bounding box center [522, 367] width 372 height 14
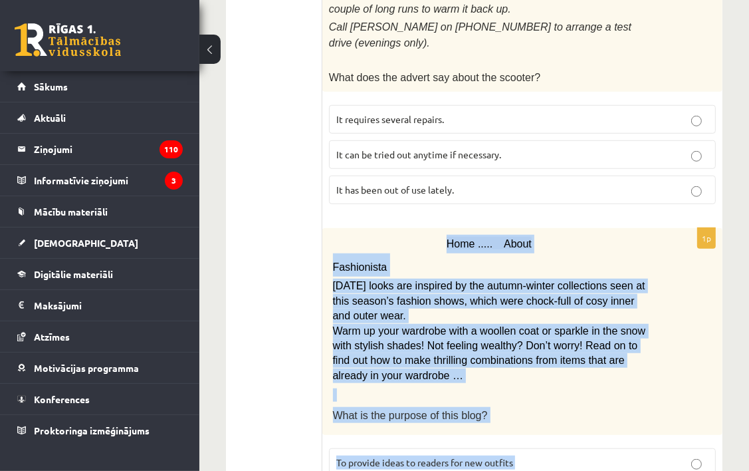
scroll to position [861, 0]
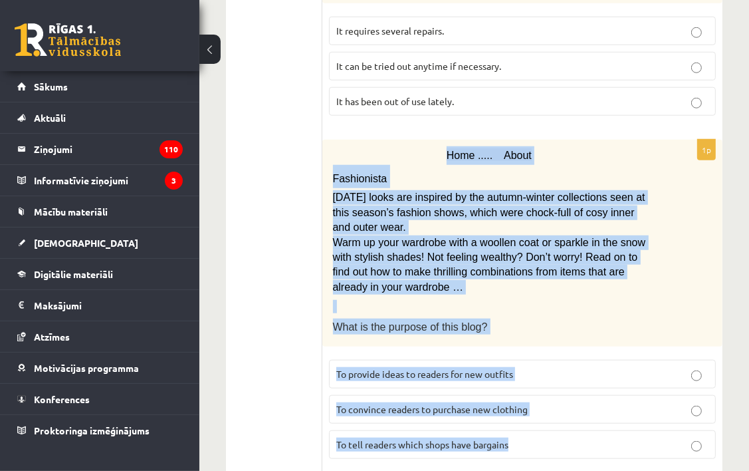
drag, startPoint x: 437, startPoint y: 229, endPoint x: 556, endPoint y: 390, distance: 199.2
click at [556, 390] on div "1p Home ..... About Fashionista [DATE] looks are inspired by the autumn-winter …" at bounding box center [522, 305] width 400 height 330
click at [559, 318] on p "What is the purpose of this blog?" at bounding box center [489, 326] width 313 height 16
drag, startPoint x: 338, startPoint y: 170, endPoint x: 573, endPoint y: 398, distance: 327.3
click at [573, 398] on div "1p Home ..... About Fashionista [DATE] looks are inspired by the autumn-winter …" at bounding box center [522, 305] width 400 height 330
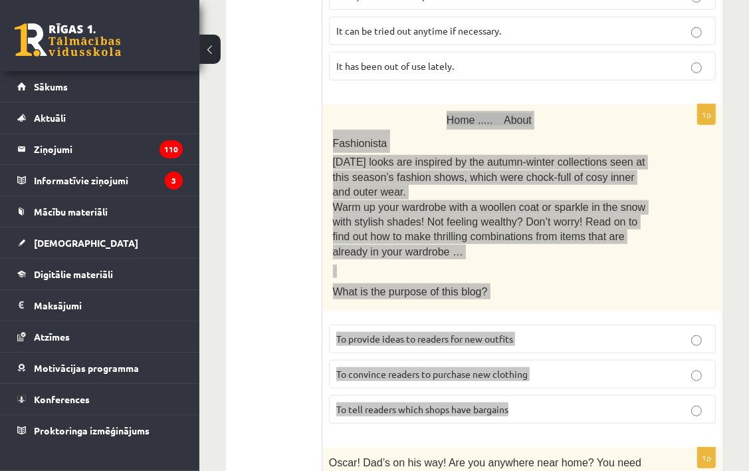
scroll to position [927, 0]
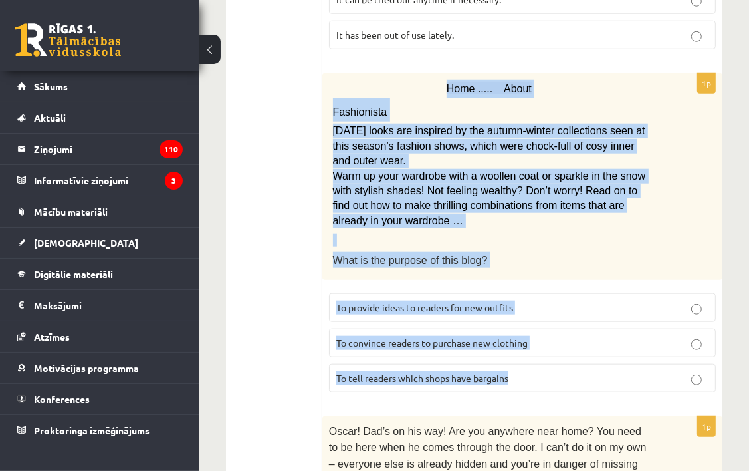
click at [577, 336] on p "To convince readers to purchase new clothing" at bounding box center [522, 343] width 372 height 14
drag, startPoint x: 381, startPoint y: 43, endPoint x: 678, endPoint y: 335, distance: 416.6
click at [678, 335] on div "1p Home ..... About Fashionista [DATE] looks are inspired by the autumn-winter …" at bounding box center [522, 238] width 400 height 330
click at [551, 301] on p "To provide ideas to readers for new outfits" at bounding box center [522, 308] width 372 height 14
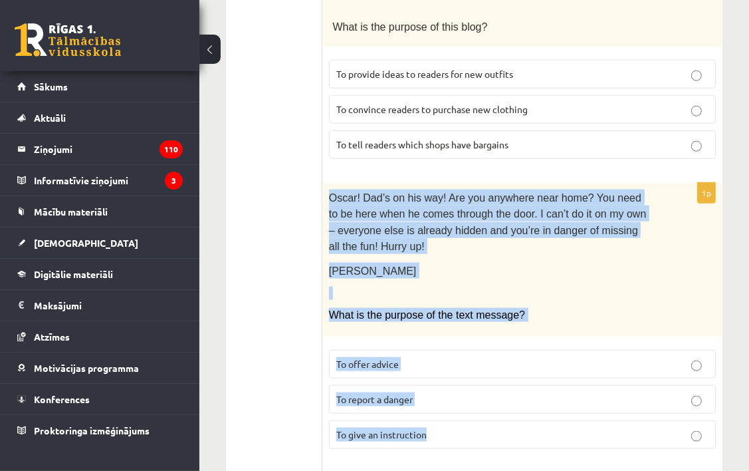
scroll to position [1193, 0]
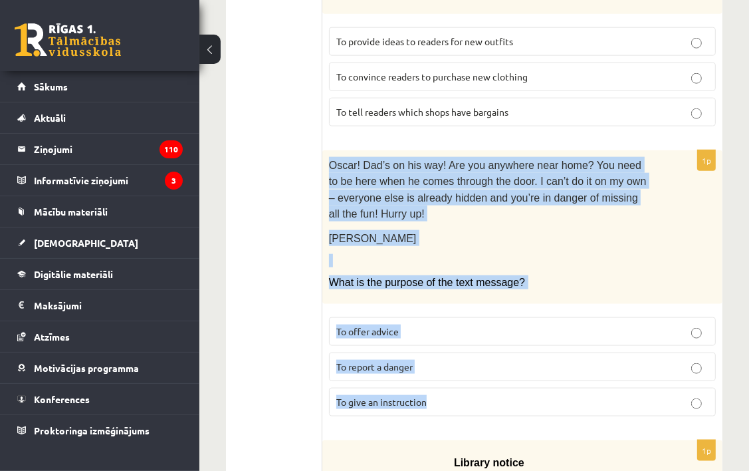
drag, startPoint x: 329, startPoint y: 237, endPoint x: 521, endPoint y: 335, distance: 215.9
click at [521, 335] on div "1p [PERSON_NAME]! Dad’s on his way! Are you anywhere near home? You need to be …" at bounding box center [522, 288] width 400 height 277
click at [556, 254] on p at bounding box center [489, 260] width 320 height 13
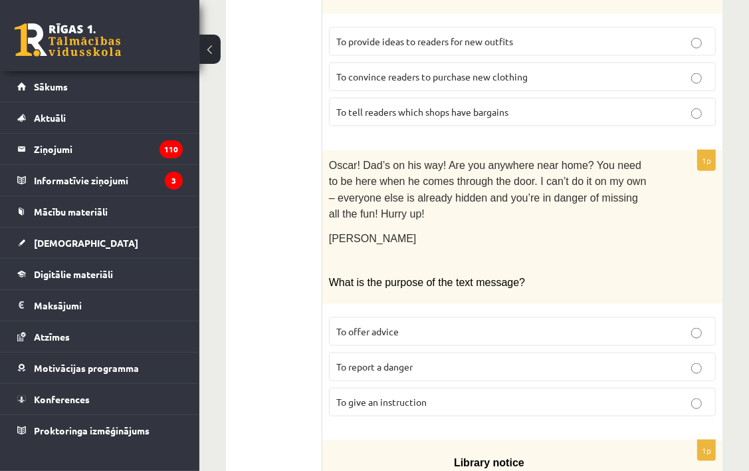
click at [495, 388] on label "To give an instruction" at bounding box center [522, 402] width 387 height 29
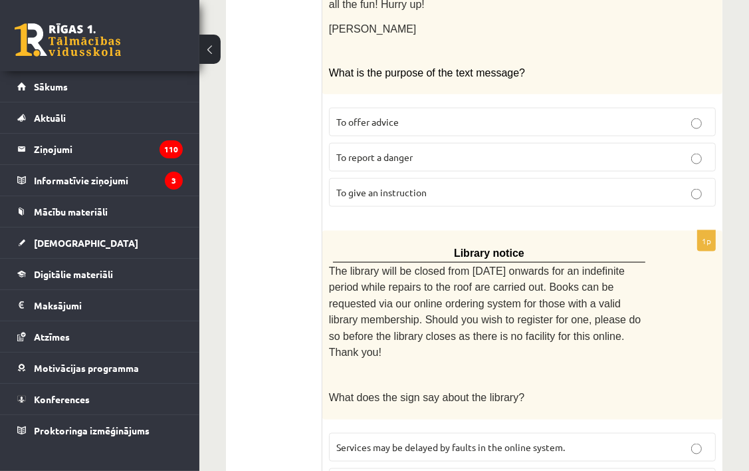
scroll to position [1459, 0]
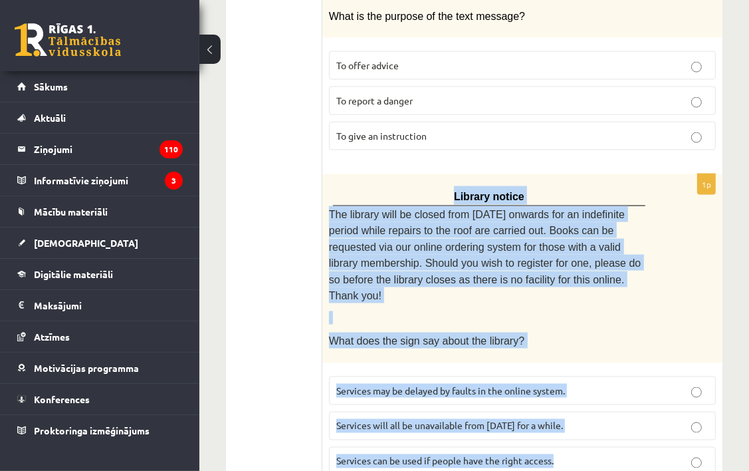
drag, startPoint x: 373, startPoint y: 124, endPoint x: 584, endPoint y: 372, distance: 325.5
click at [584, 372] on div "1p Library notice The library will be closed from [DATE] onwards for an indefin…" at bounding box center [522, 330] width 400 height 312
click at [595, 332] on p "What does the sign say about the library?" at bounding box center [489, 340] width 320 height 16
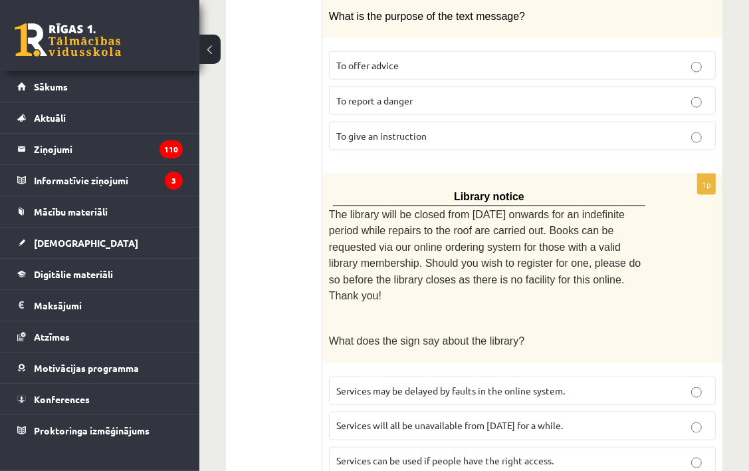
click at [551, 454] on p "Services can be used if people have the right access." at bounding box center [522, 461] width 372 height 14
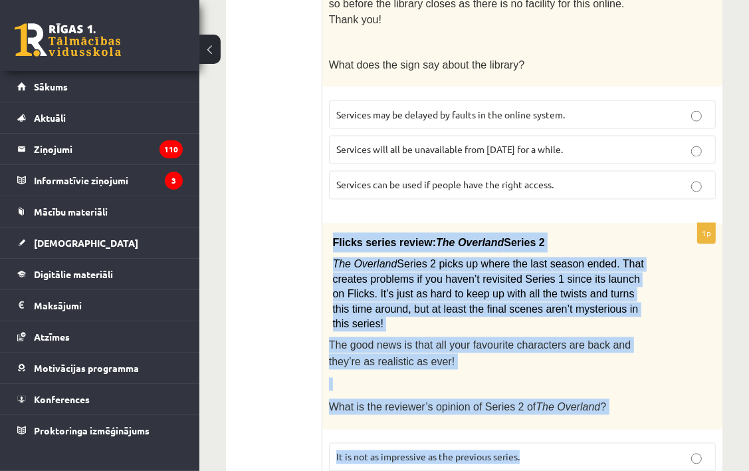
scroll to position [1742, 0]
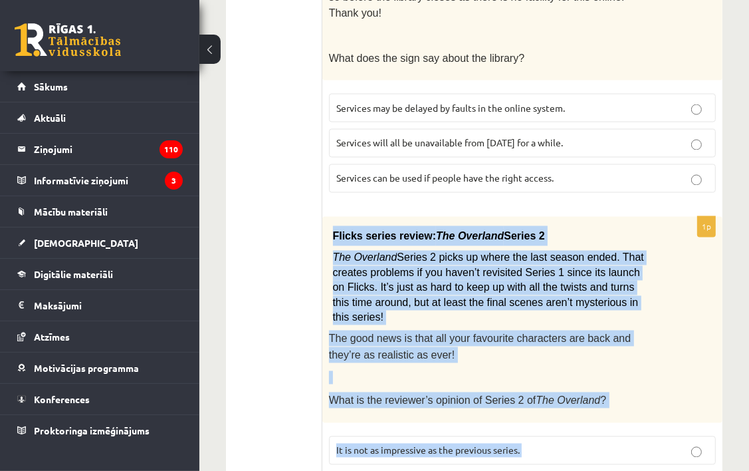
drag, startPoint x: 332, startPoint y: 225, endPoint x: 563, endPoint y: 408, distance: 294.0
click at [563, 408] on div "1p Flicks series review: The Overland Series 2 The Overland Series 2 picks up w…" at bounding box center [522, 381] width 400 height 329
click at [594, 296] on div "Flicks series review: The Overland Series 2 The Overland Series 2 picks up wher…" at bounding box center [522, 320] width 400 height 206
click at [595, 295] on div "Flicks series review: The Overland Series 2 The Overland Series 2 picks up wher…" at bounding box center [522, 320] width 400 height 206
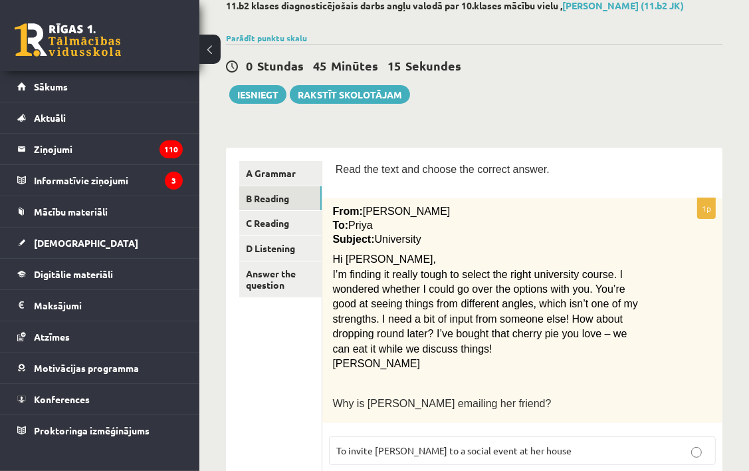
scroll to position [0, 0]
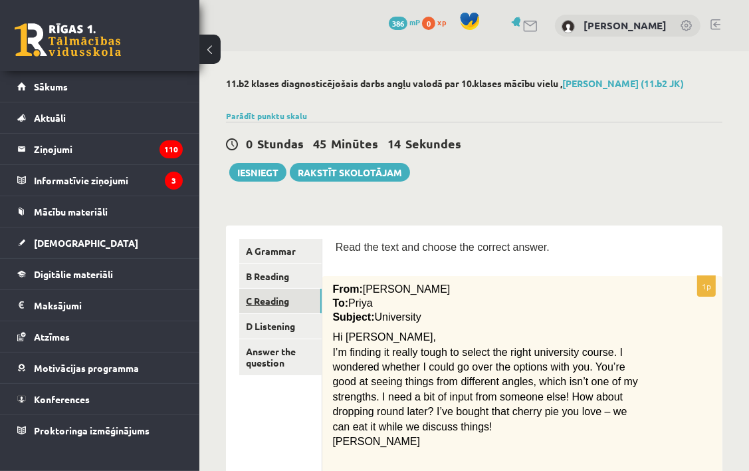
click at [265, 301] on link "C Reading" at bounding box center [280, 301] width 82 height 25
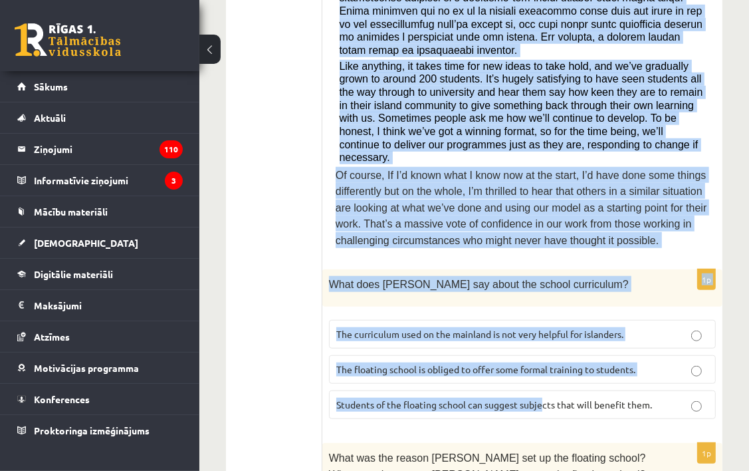
scroll to position [715, 0]
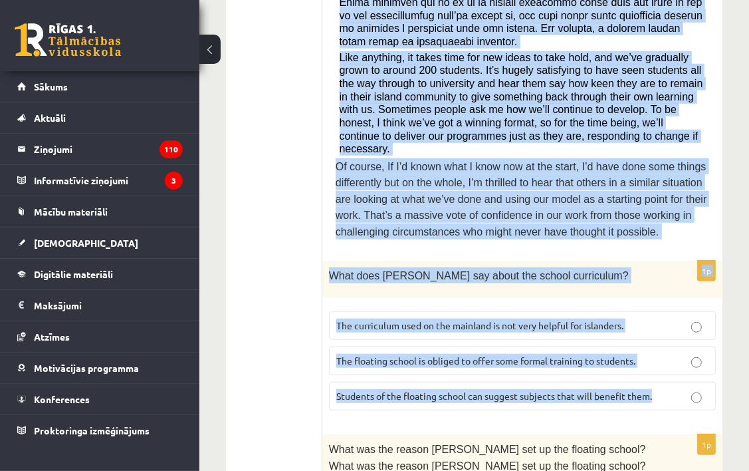
drag, startPoint x: 354, startPoint y: 76, endPoint x: 676, endPoint y: 354, distance: 424.8
click at [676, 354] on div "Read the article about an unusual school and choose the correct answer for each…" at bounding box center [522, 432] width 400 height 1842
click at [545, 311] on label "The curriculum used on the mainland is not very helpful for islanders." at bounding box center [522, 325] width 387 height 29
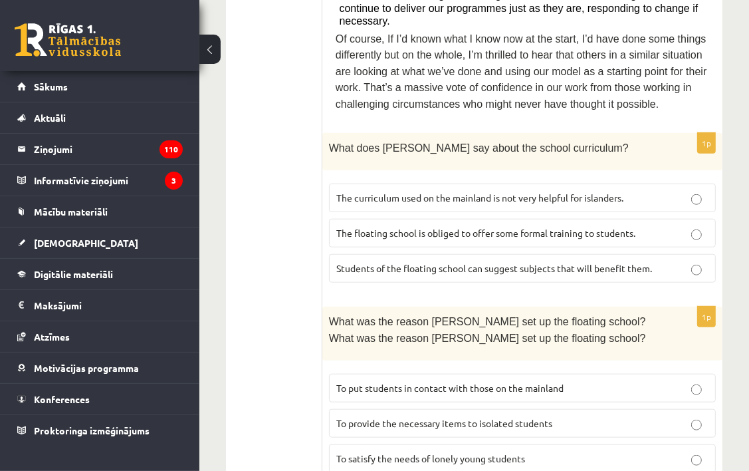
scroll to position [848, 0]
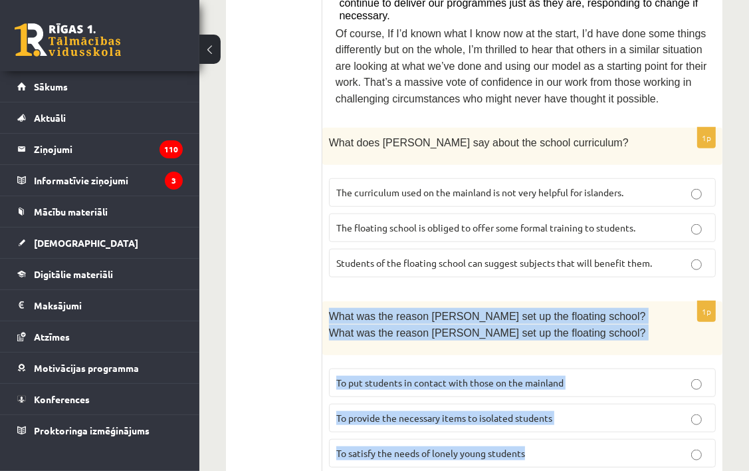
drag, startPoint x: 334, startPoint y: 255, endPoint x: 547, endPoint y: 370, distance: 241.3
click at [547, 370] on div "1p What was the reason [PERSON_NAME] set up the floating school?What was the re…" at bounding box center [522, 389] width 400 height 177
click at [585, 411] on p "To provide the necessary items to isolated students" at bounding box center [522, 418] width 372 height 14
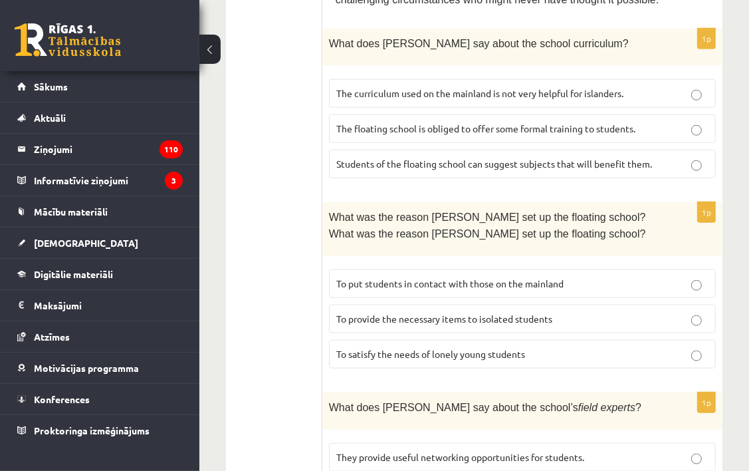
scroll to position [1047, 0]
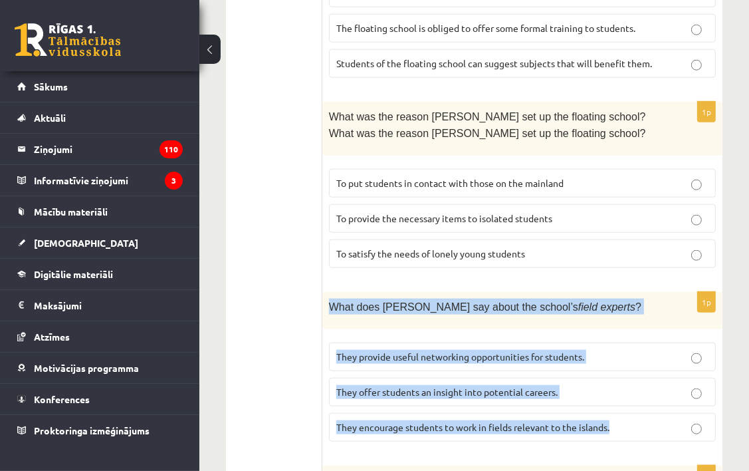
drag, startPoint x: 328, startPoint y: 239, endPoint x: 619, endPoint y: 358, distance: 314.6
click at [619, 358] on div "1p What does [PERSON_NAME] say about the school’s field experts ? They provide …" at bounding box center [522, 372] width 400 height 160
click at [625, 299] on p "What does [PERSON_NAME] say about the school’s field experts ?" at bounding box center [489, 307] width 320 height 16
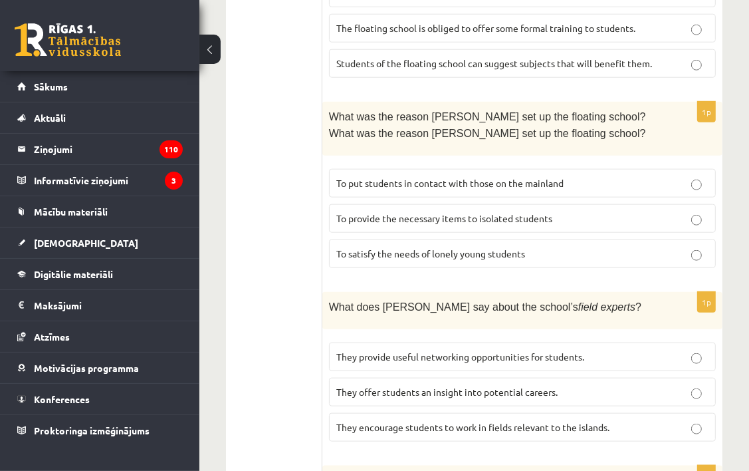
click at [526, 386] on span "They offer students an insight into potential careers." at bounding box center [446, 392] width 221 height 12
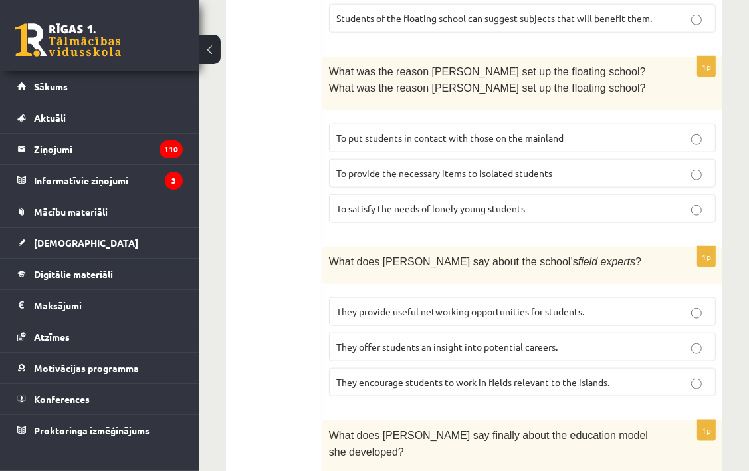
scroll to position [1180, 0]
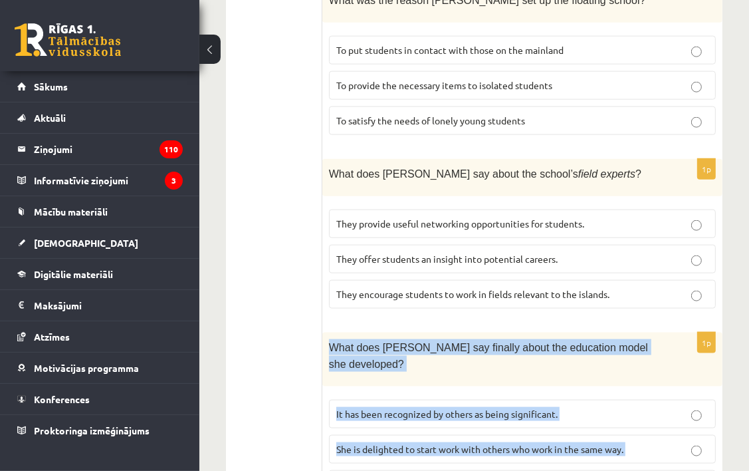
drag, startPoint x: 330, startPoint y: 277, endPoint x: 601, endPoint y: 396, distance: 295.9
click at [601, 396] on div "1p What does [PERSON_NAME] say finally about the education model she developed?…" at bounding box center [522, 420] width 400 height 177
click at [583, 407] on p "It has been recognized by others as being significant." at bounding box center [522, 414] width 372 height 14
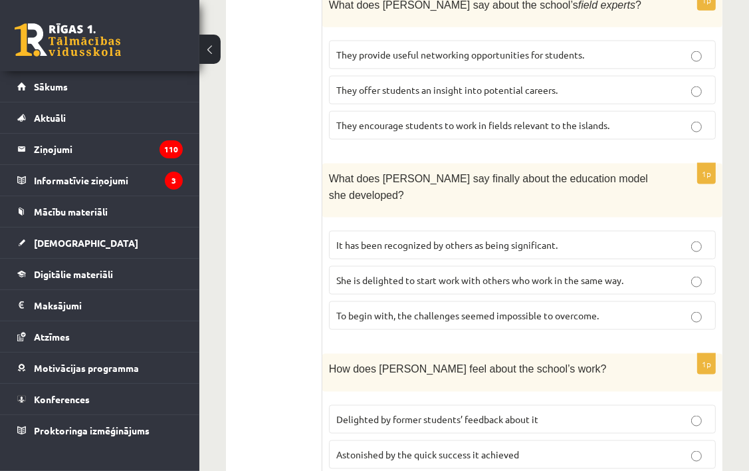
scroll to position [1380, 0]
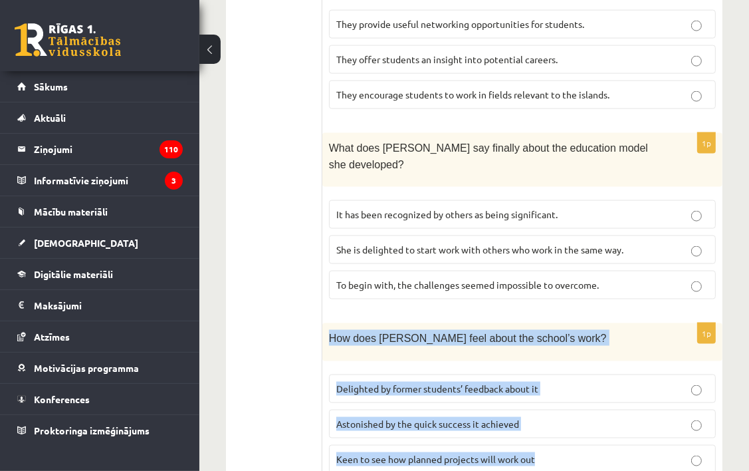
drag, startPoint x: 381, startPoint y: 253, endPoint x: 548, endPoint y: 371, distance: 204.6
click at [548, 371] on div "1p How does [PERSON_NAME] feel about the school’s work? Delighted by former stu…" at bounding box center [522, 403] width 400 height 160
click at [571, 323] on div "How does [PERSON_NAME] feel about the school’s work?" at bounding box center [522, 341] width 400 height 37
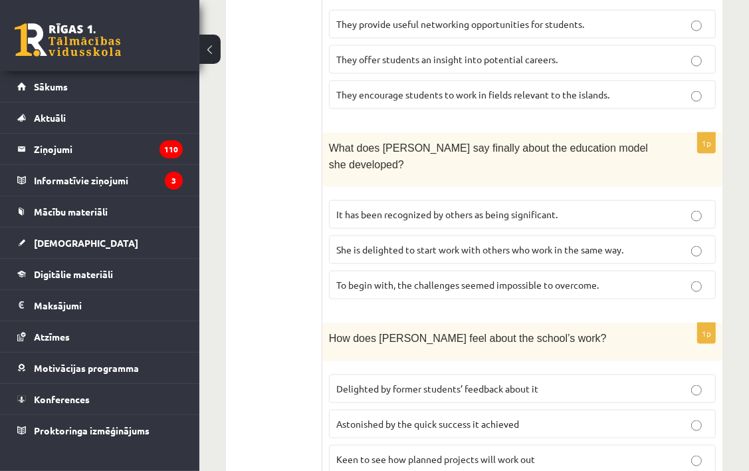
click at [559, 382] on p "Delighted by former students’ feedback about it" at bounding box center [522, 389] width 372 height 14
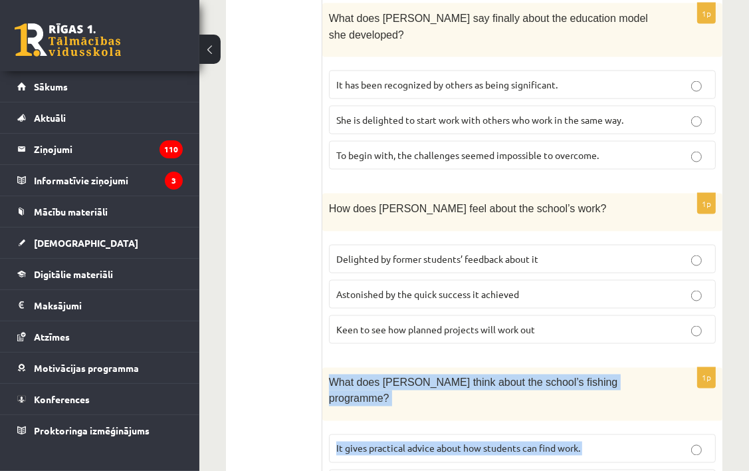
scroll to position [1513, 0]
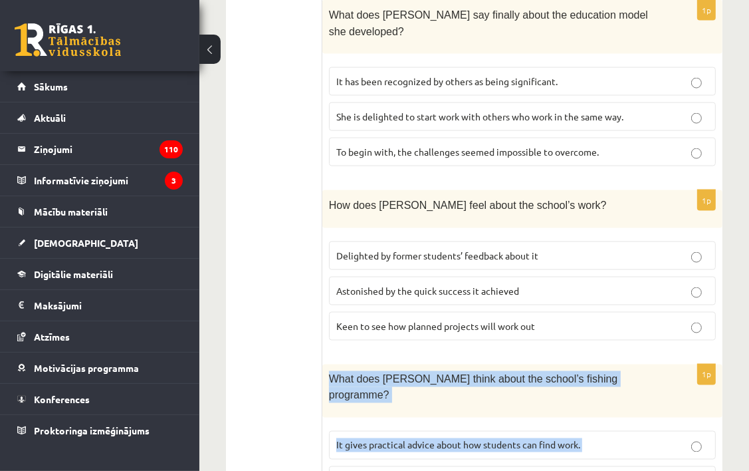
drag, startPoint x: 332, startPoint y: 354, endPoint x: 612, endPoint y: 397, distance: 283.8
click at [612, 397] on div "1p What does [PERSON_NAME] think about the school’s fishing programme? It gives…" at bounding box center [522, 452] width 400 height 177
click at [635, 364] on div "What does [PERSON_NAME] think about the school’s fishing programme?" at bounding box center [522, 391] width 400 height 54
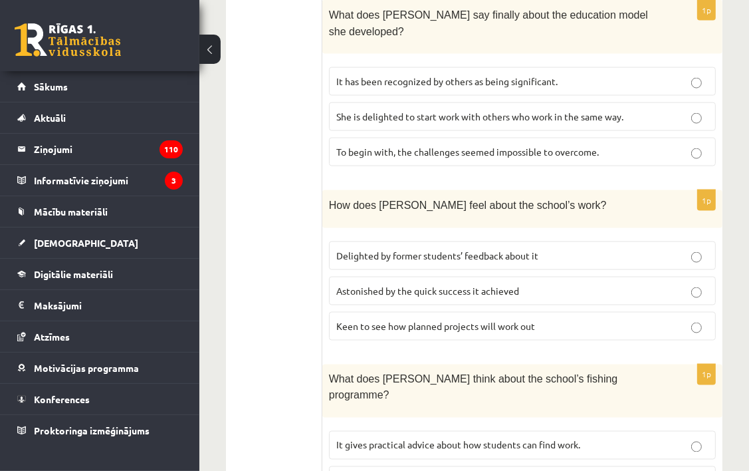
click at [634, 438] on p "It gives practical advice about how students can find work." at bounding box center [522, 445] width 372 height 14
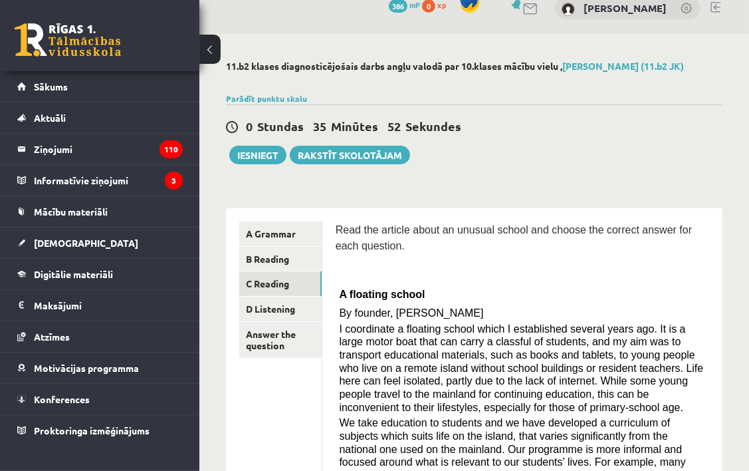
scroll to position [0, 0]
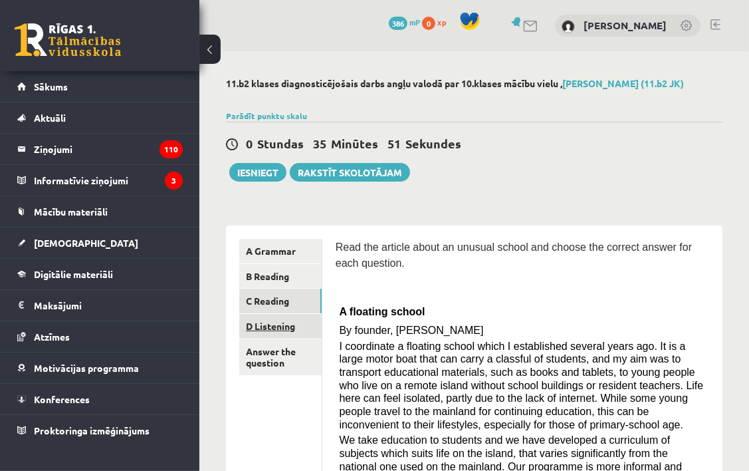
click at [285, 330] on link "D Listening" at bounding box center [280, 326] width 82 height 25
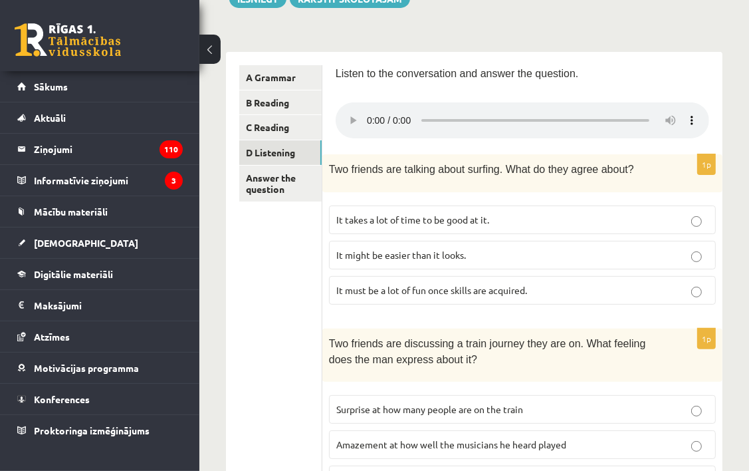
scroll to position [133, 0]
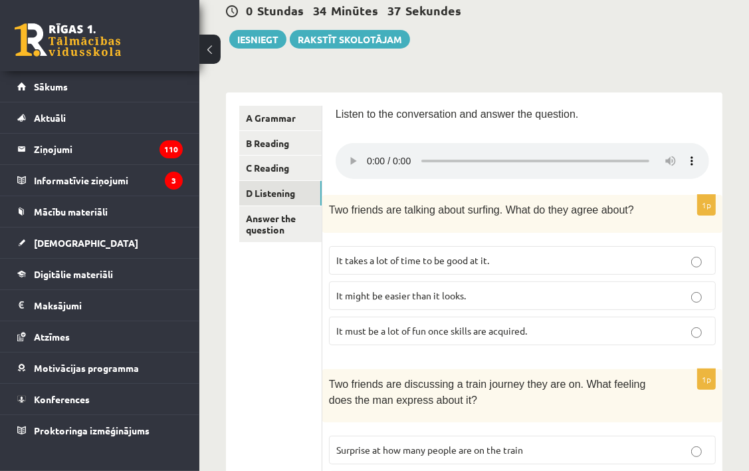
click at [421, 264] on p "It takes a lot of time to be good at it." at bounding box center [522, 260] width 372 height 14
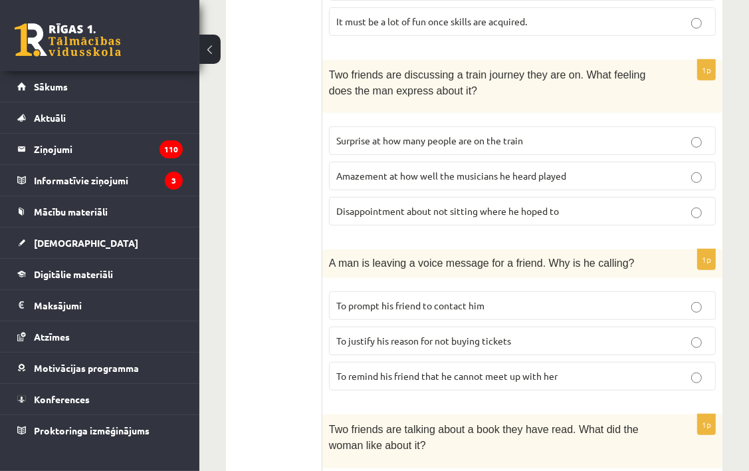
scroll to position [465, 0]
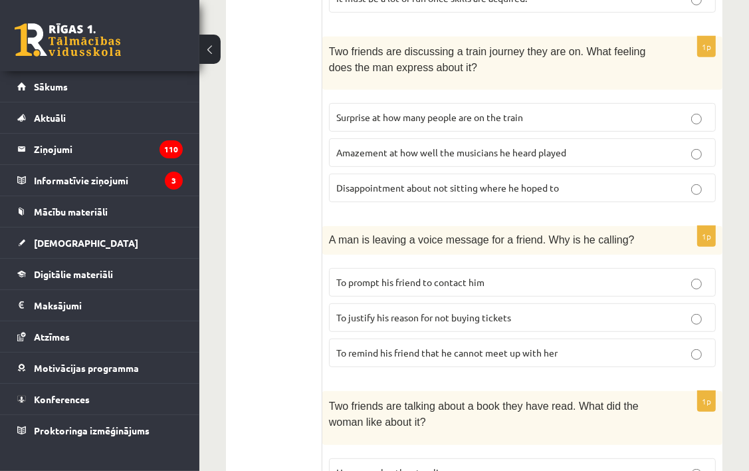
click at [432, 314] on span "To justify his reason for not buying tickets" at bounding box center [423, 317] width 175 height 12
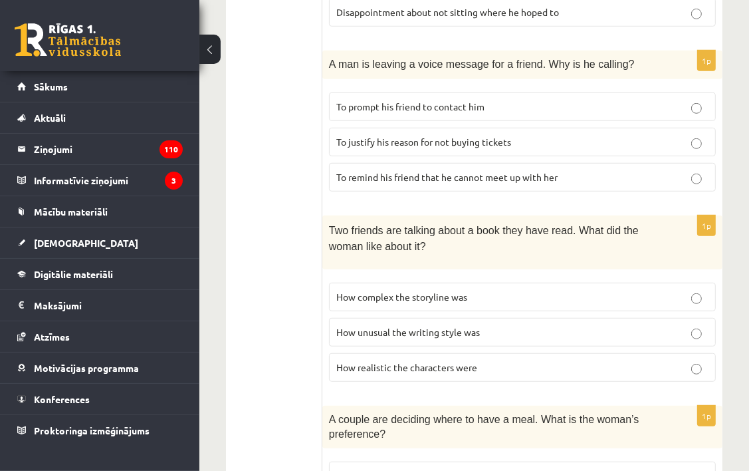
scroll to position [665, 0]
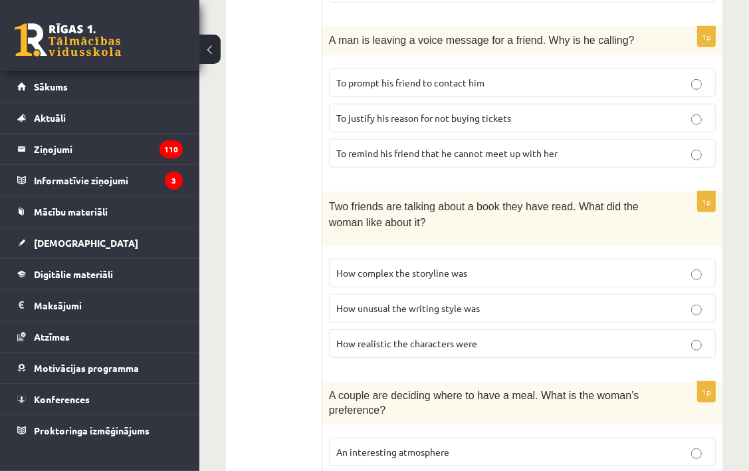
click at [488, 336] on p "How realistic the characters were" at bounding box center [522, 343] width 372 height 14
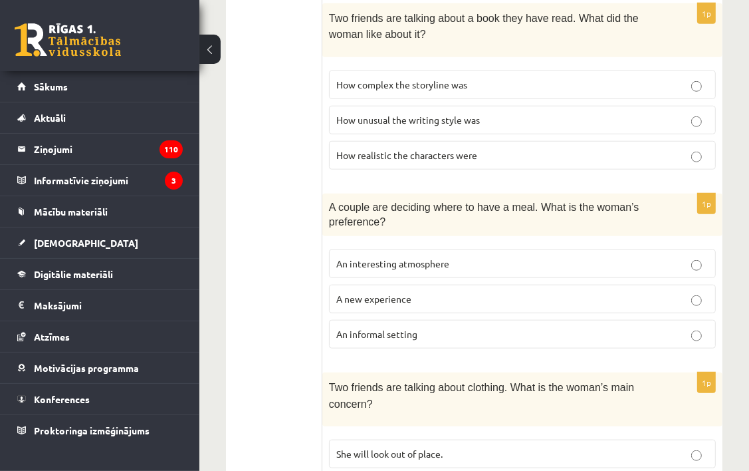
scroll to position [931, 0]
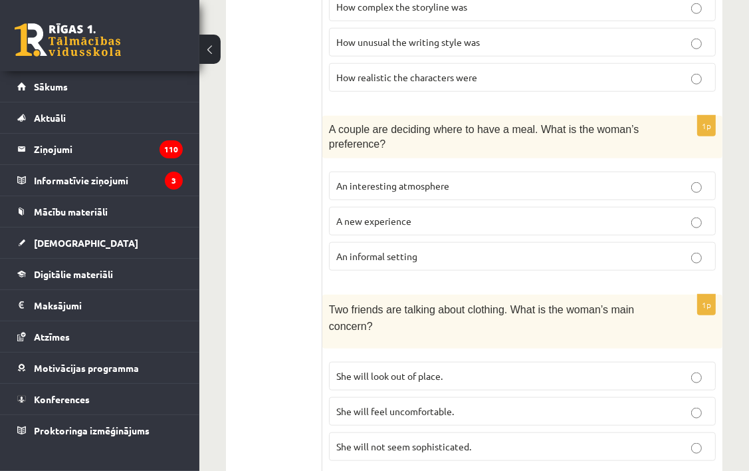
click at [464, 369] on p "She will look out of place." at bounding box center [522, 376] width 372 height 14
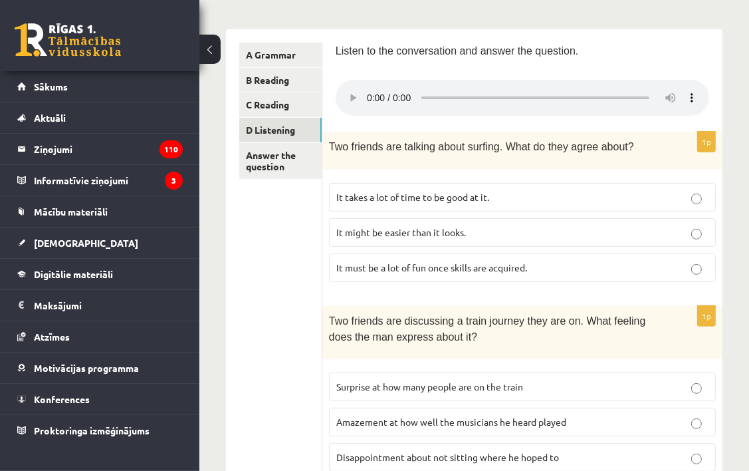
scroll to position [266, 0]
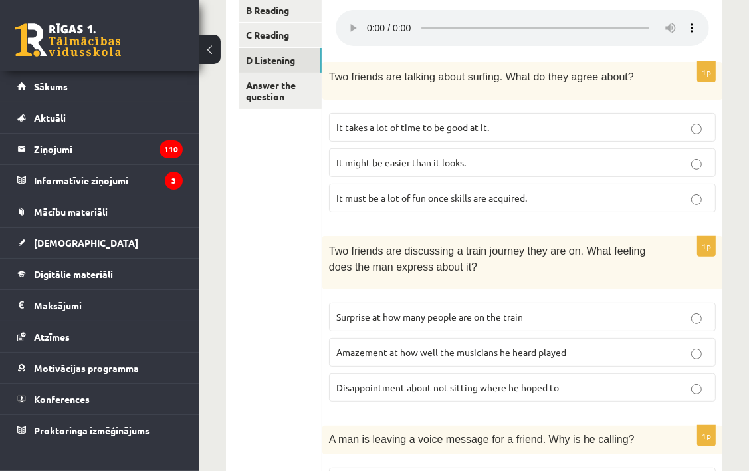
click at [465, 380] on p "Disappointment about not sitting where he hoped to" at bounding box center [522, 387] width 372 height 14
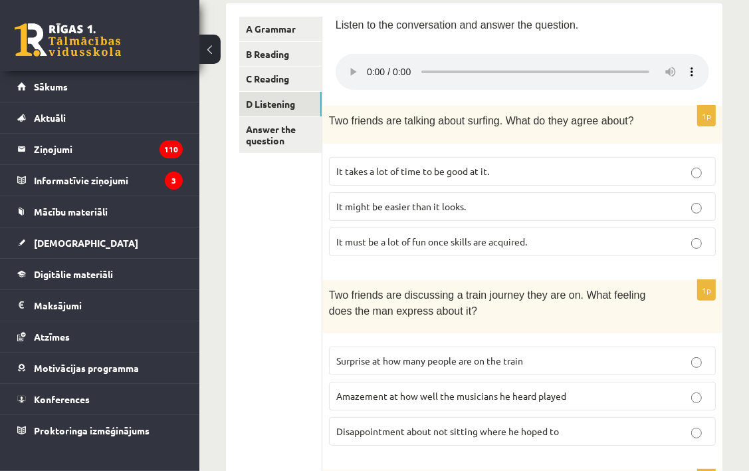
scroll to position [199, 0]
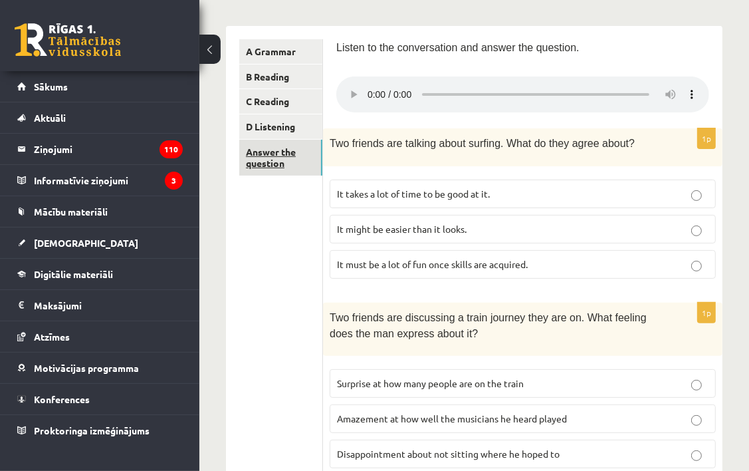
click at [269, 150] on link "Answer the question" at bounding box center [280, 158] width 83 height 36
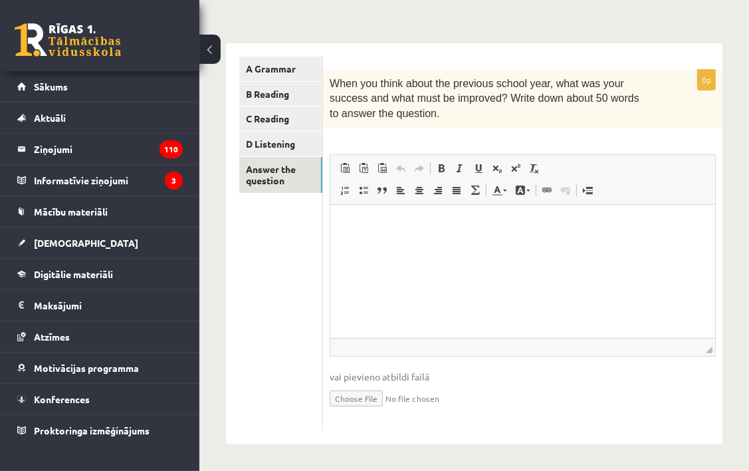
scroll to position [0, 0]
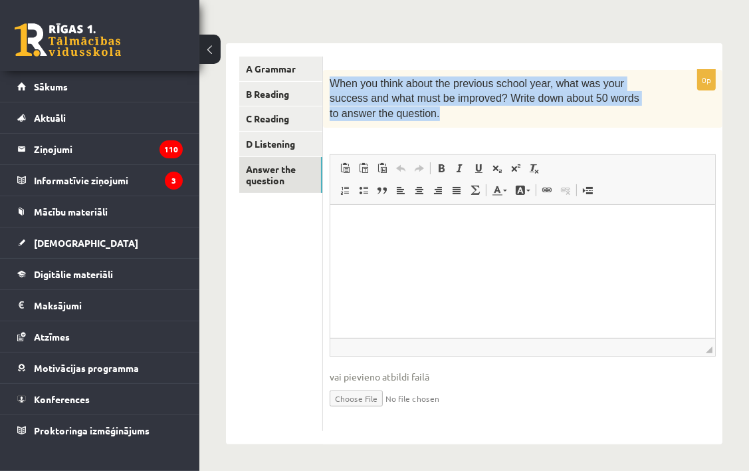
drag, startPoint x: 330, startPoint y: 82, endPoint x: 408, endPoint y: 117, distance: 85.1
click at [408, 117] on p "When you think about the previous school year, what was your success and what m…" at bounding box center [490, 98] width 320 height 45
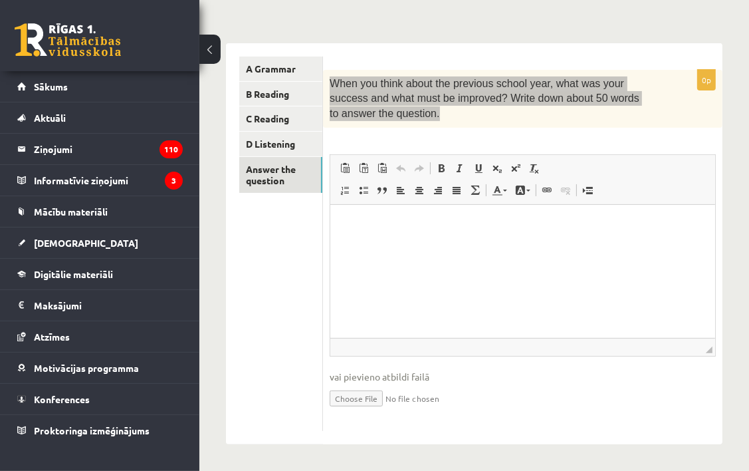
click at [429, 230] on p "Rich Text Editor, wiswyg-editor-user-answer-47363946305620" at bounding box center [523, 224] width 358 height 14
click at [686, 238] on html at bounding box center [522, 224] width 385 height 41
click at [587, 227] on p "**********" at bounding box center [523, 224] width 358 height 14
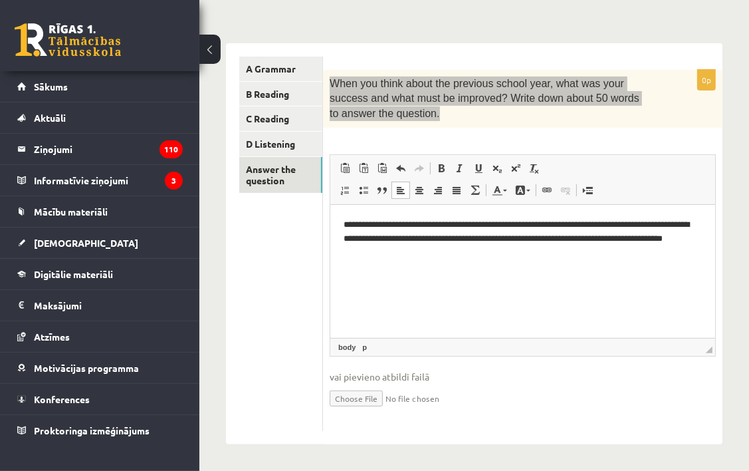
click at [403, 246] on p "**********" at bounding box center [523, 237] width 358 height 41
click at [447, 254] on p "**********" at bounding box center [523, 237] width 358 height 41
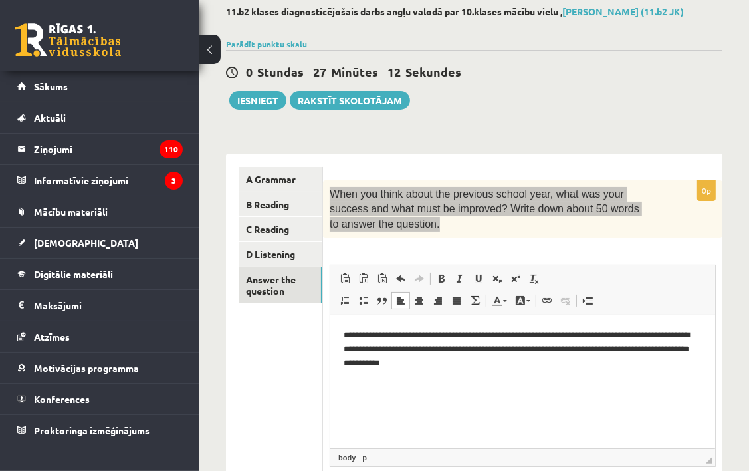
scroll to position [49, 0]
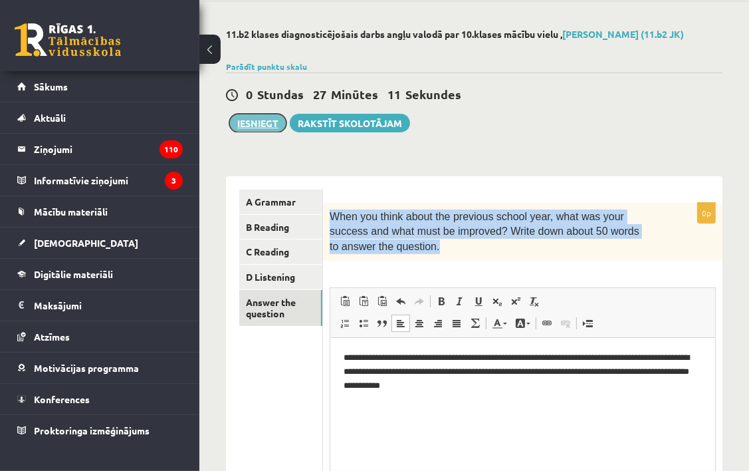
click at [271, 114] on button "Iesniegt" at bounding box center [257, 123] width 57 height 19
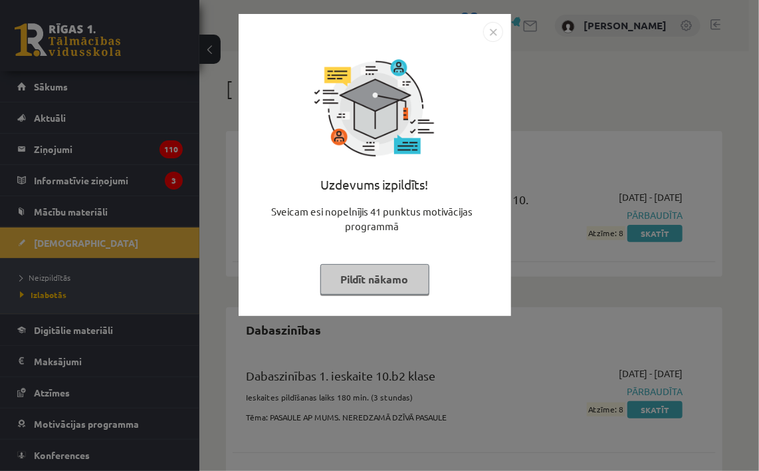
click at [493, 29] on img "Close" at bounding box center [493, 32] width 20 height 20
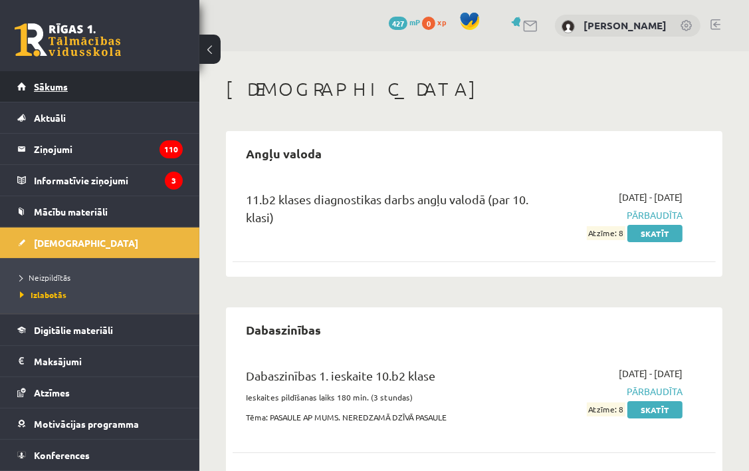
click at [64, 93] on link "Sākums" at bounding box center [100, 86] width 166 height 31
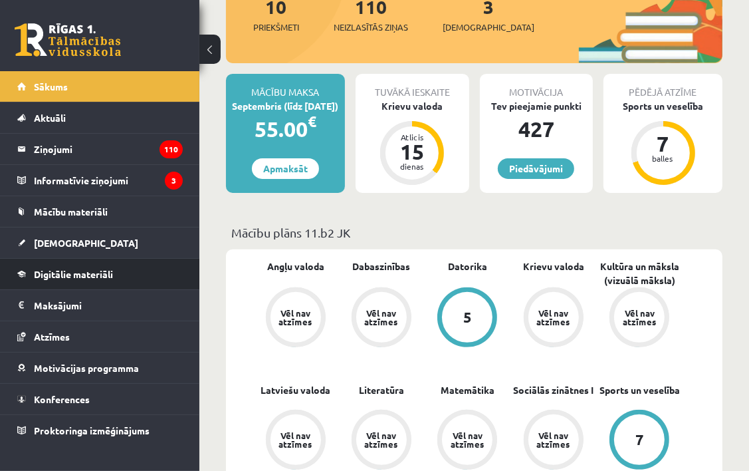
scroll to position [199, 0]
